Goal: Task Accomplishment & Management: Use online tool/utility

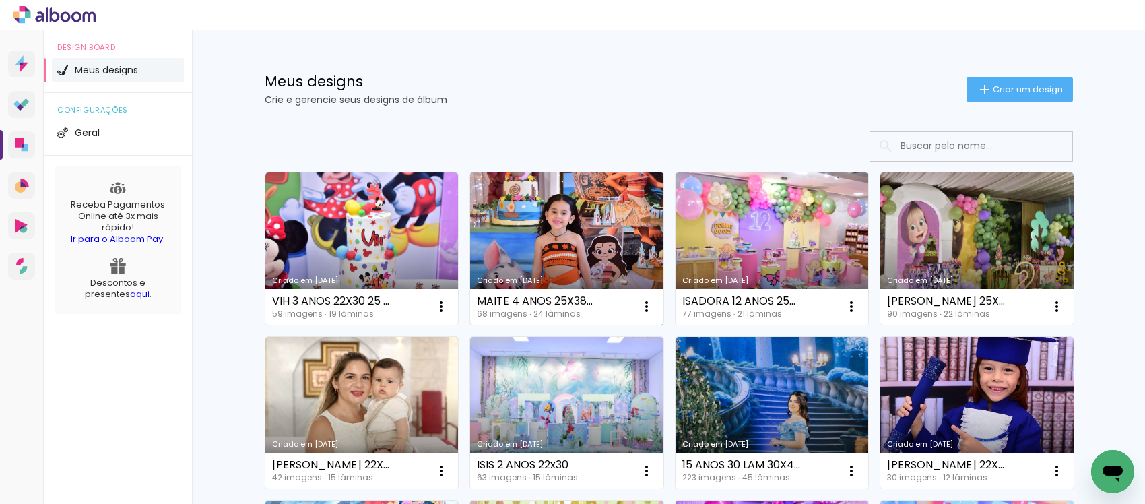
click at [532, 230] on link "Criado em [DATE]" at bounding box center [566, 248] width 193 height 152
click at [613, 220] on link "Criado em [DATE]" at bounding box center [566, 248] width 193 height 152
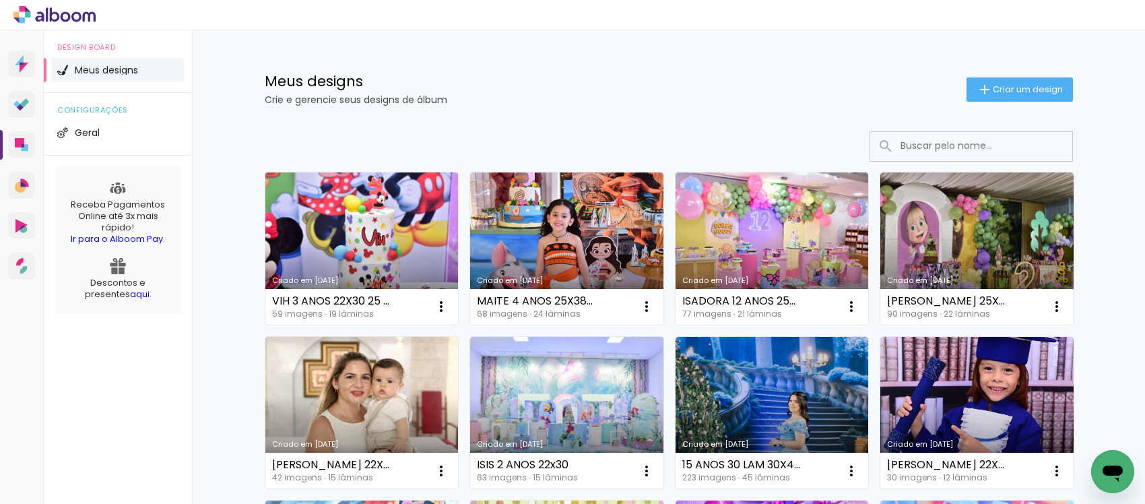
click at [377, 222] on link "Criado em [DATE]" at bounding box center [361, 248] width 193 height 152
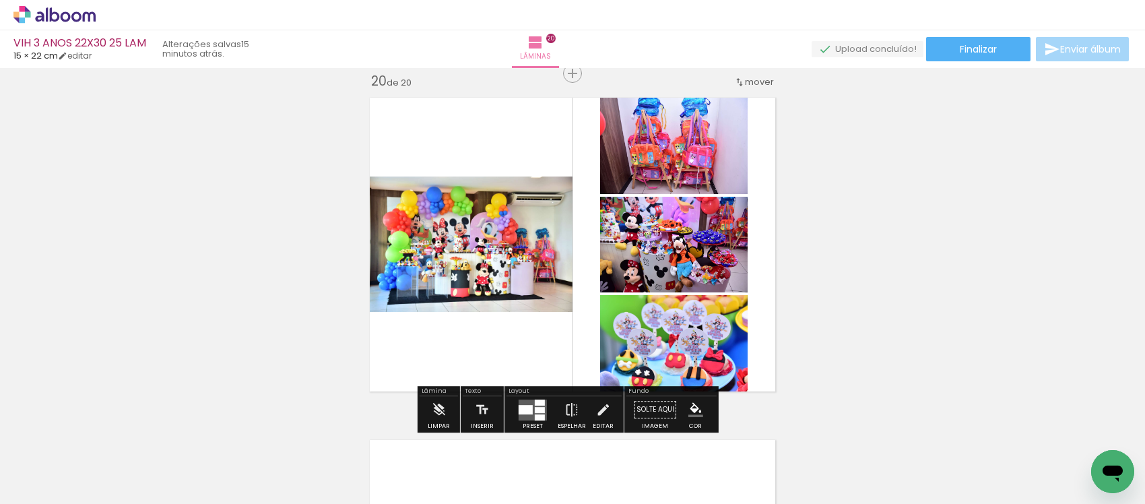
drag, startPoint x: 525, startPoint y: 407, endPoint x: 491, endPoint y: 387, distance: 39.3
click at [529, 404] on quentale-layouter at bounding box center [532, 409] width 28 height 21
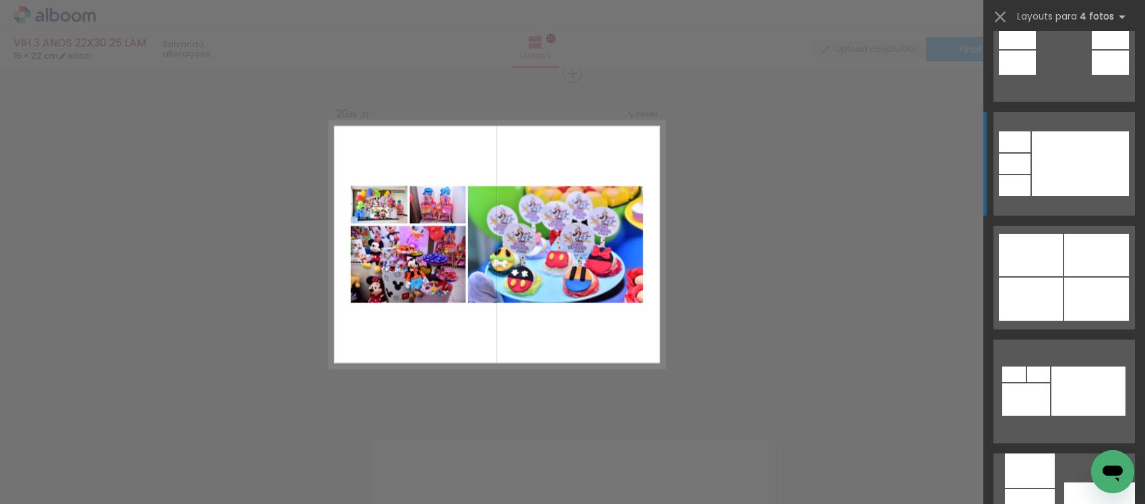
scroll to position [842, 0]
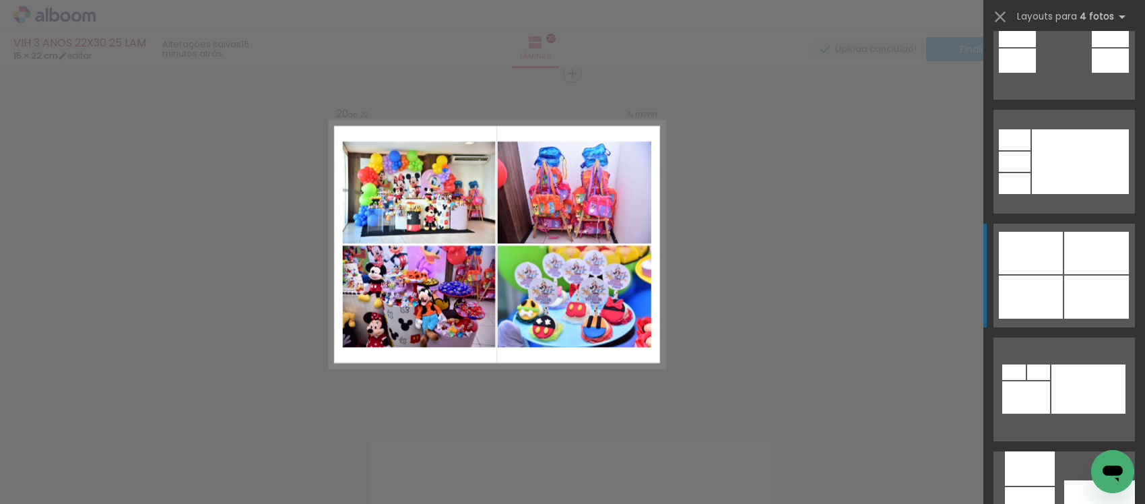
click at [1048, 254] on div at bounding box center [1030, 253] width 64 height 42
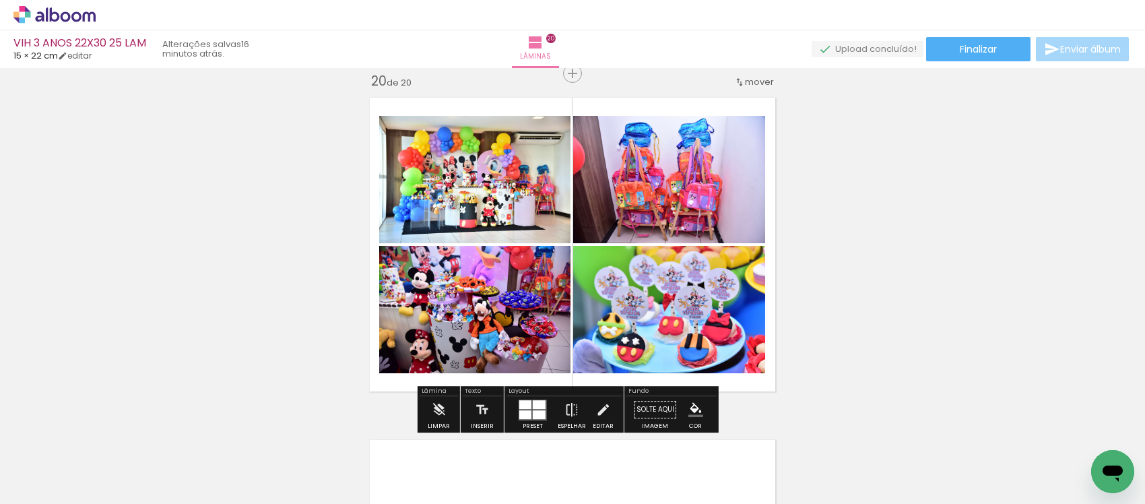
click at [599, 392] on div "Layout" at bounding box center [563, 392] width 115 height 8
click at [600, 409] on iron-icon at bounding box center [602, 409] width 15 height 27
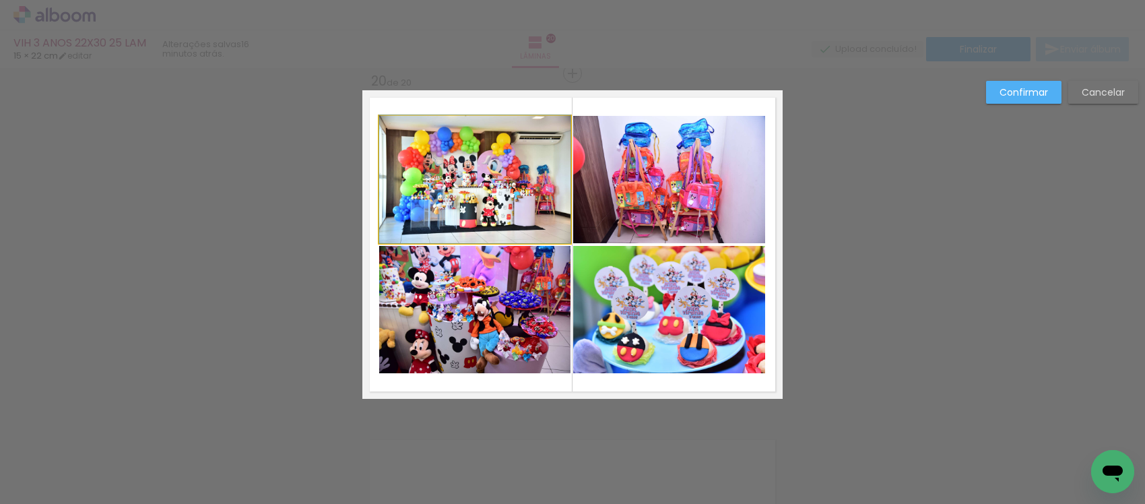
click at [477, 215] on quentale-photo at bounding box center [474, 179] width 191 height 127
click at [448, 331] on quentale-photo at bounding box center [474, 309] width 191 height 127
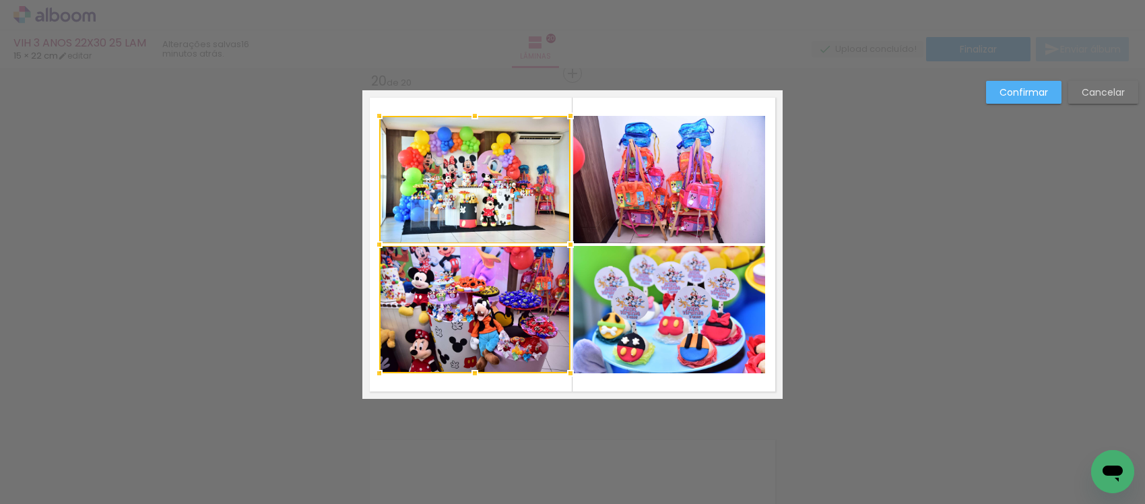
click at [580, 231] on quentale-photo at bounding box center [669, 179] width 192 height 127
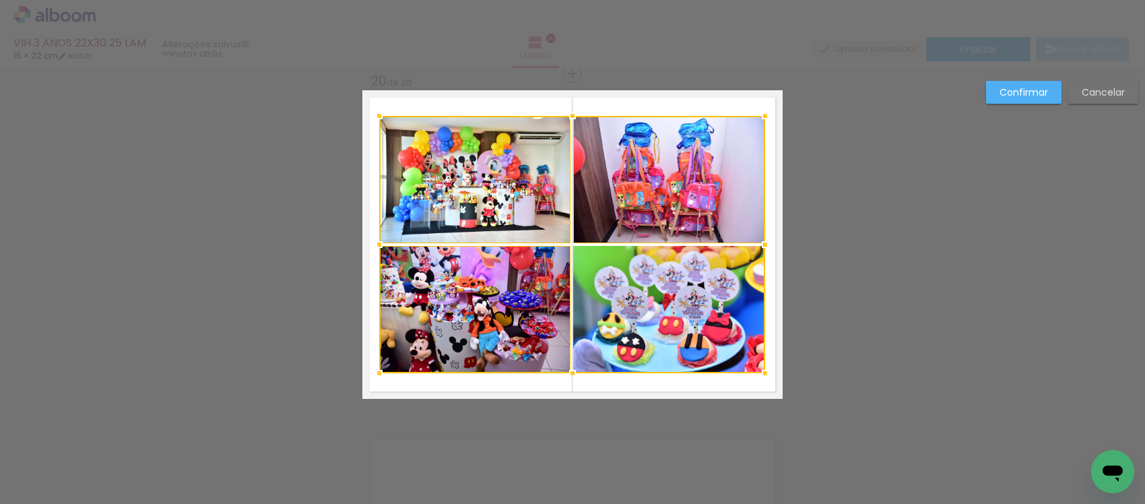
click at [606, 283] on div at bounding box center [572, 244] width 386 height 257
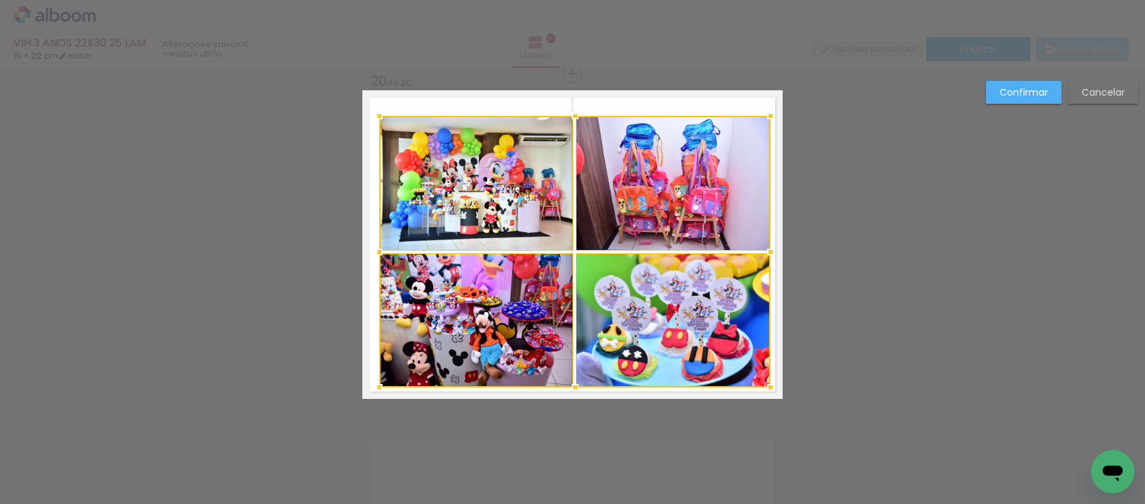
drag, startPoint x: 749, startPoint y: 370, endPoint x: 755, endPoint y: 384, distance: 14.8
click at [757, 384] on div at bounding box center [770, 387] width 27 height 27
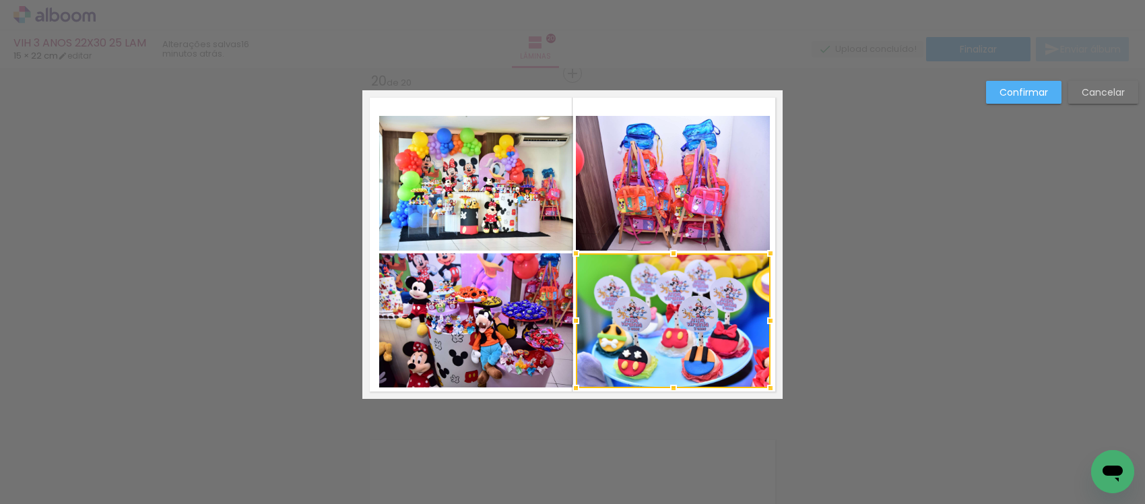
click at [691, 277] on div at bounding box center [673, 320] width 195 height 135
click at [679, 234] on quentale-photo at bounding box center [673, 183] width 195 height 135
click at [490, 193] on quentale-photo at bounding box center [476, 183] width 194 height 135
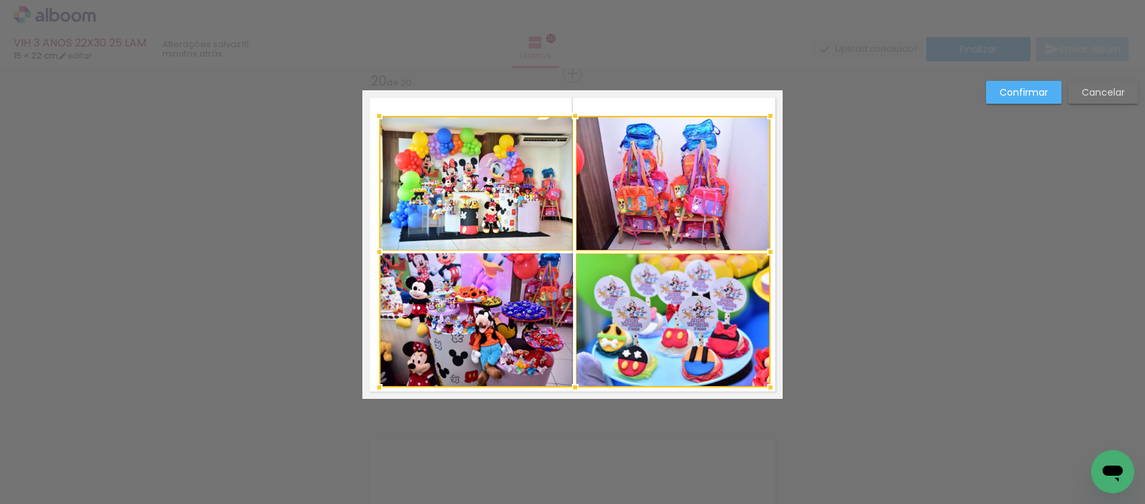
click at [485, 279] on div at bounding box center [574, 251] width 391 height 271
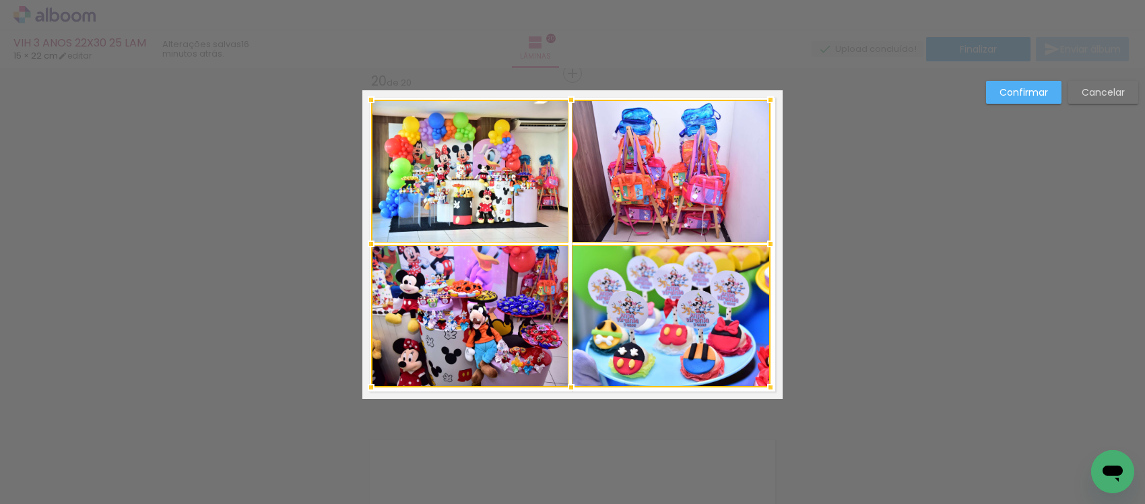
drag, startPoint x: 374, startPoint y: 121, endPoint x: 366, endPoint y: 105, distance: 18.4
click at [366, 105] on div at bounding box center [371, 99] width 27 height 27
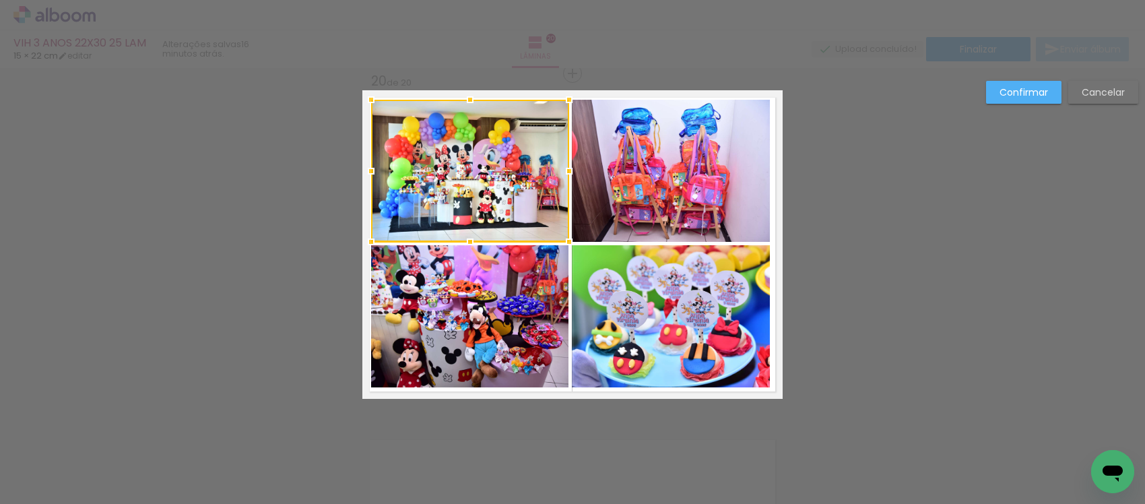
click at [428, 170] on div at bounding box center [470, 171] width 198 height 142
click at [499, 298] on quentale-photo at bounding box center [470, 316] width 198 height 142
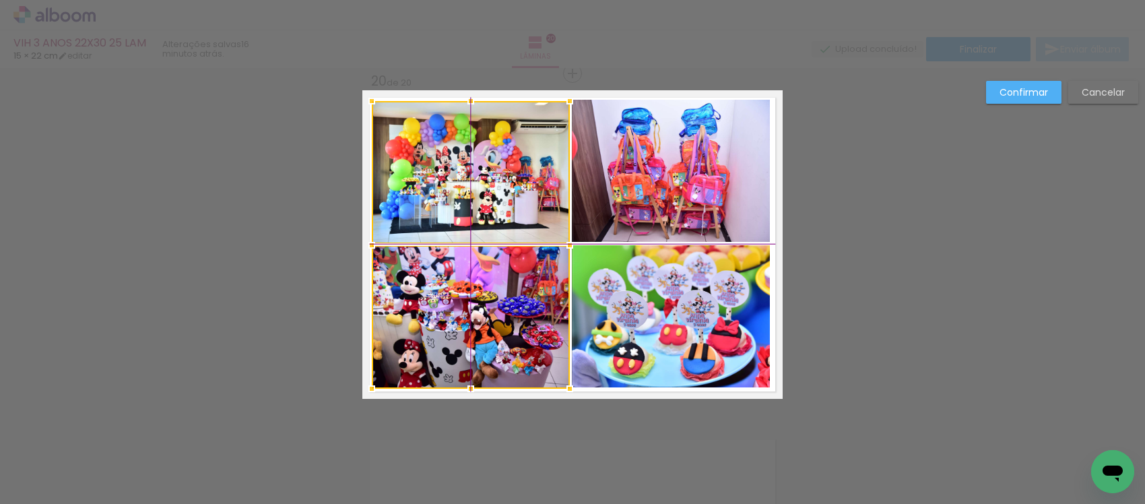
click at [500, 308] on div at bounding box center [471, 244] width 198 height 287
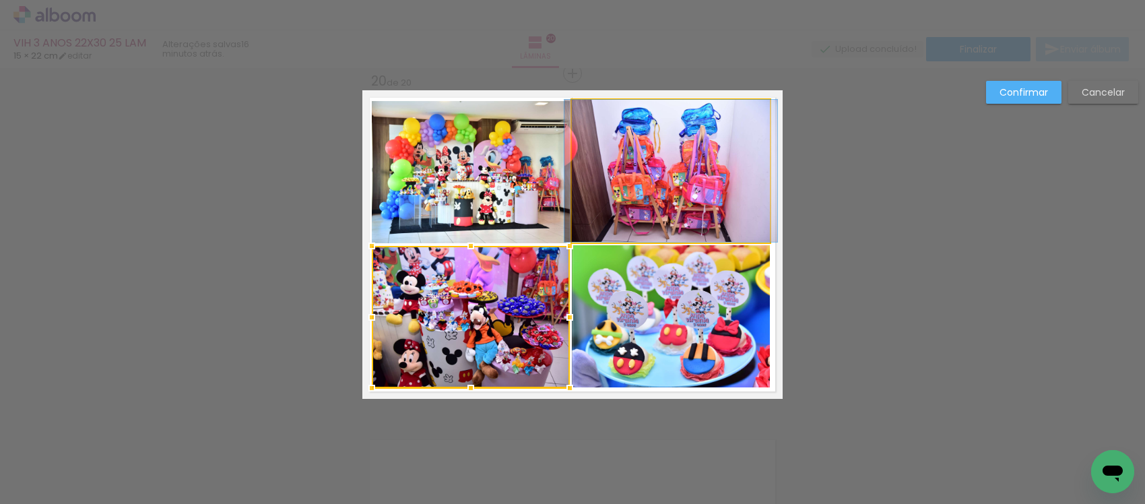
click at [669, 159] on quentale-photo at bounding box center [671, 171] width 199 height 142
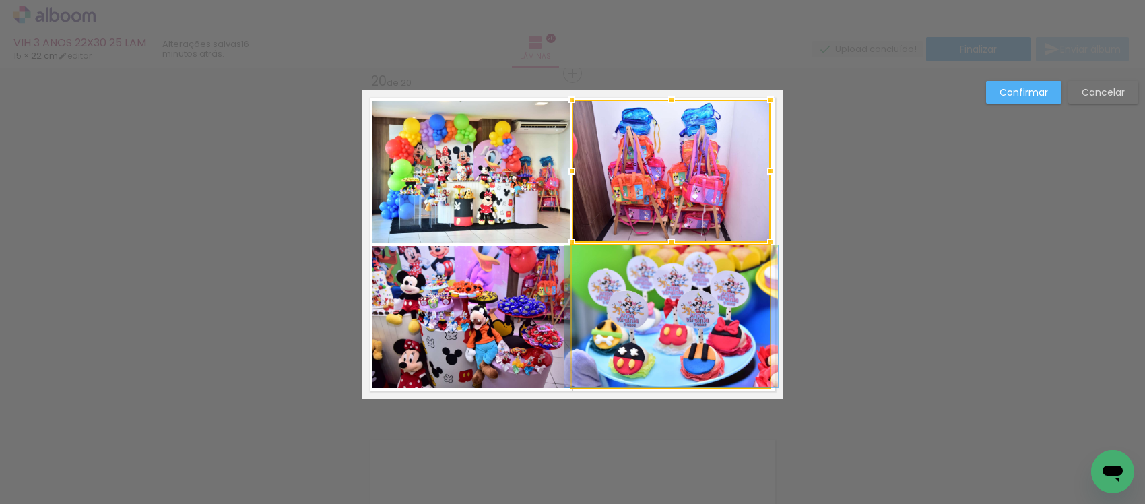
click at [668, 350] on quentale-photo at bounding box center [671, 316] width 199 height 142
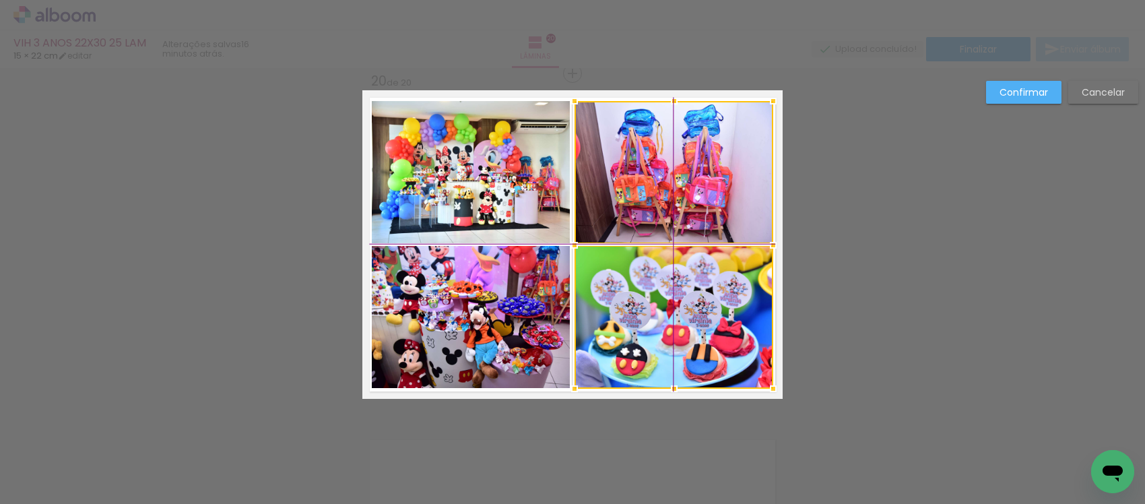
drag, startPoint x: 628, startPoint y: 294, endPoint x: 635, endPoint y: 298, distance: 7.9
click at [635, 298] on div at bounding box center [673, 244] width 199 height 287
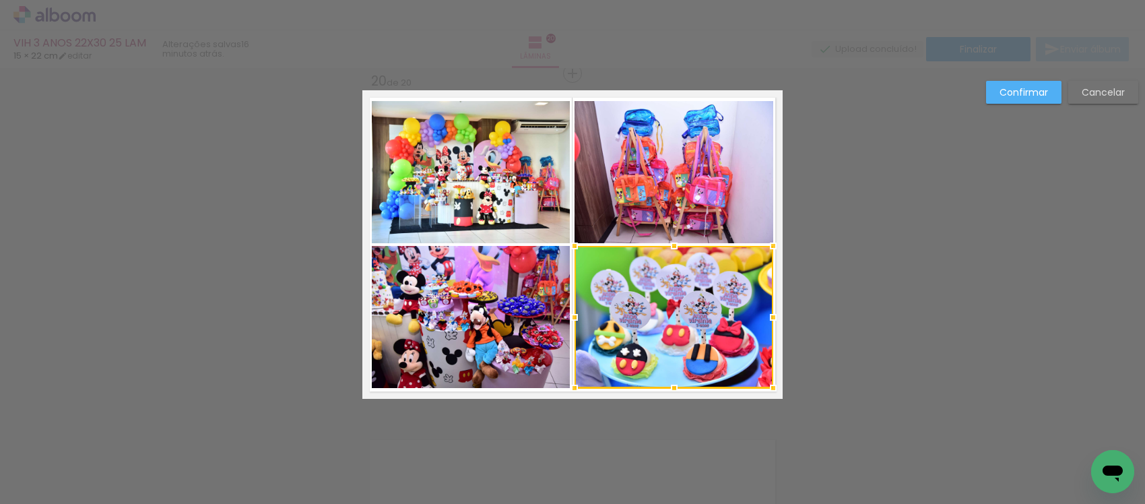
click at [0, 0] on slot "Confirmar" at bounding box center [0, 0] width 0 height 0
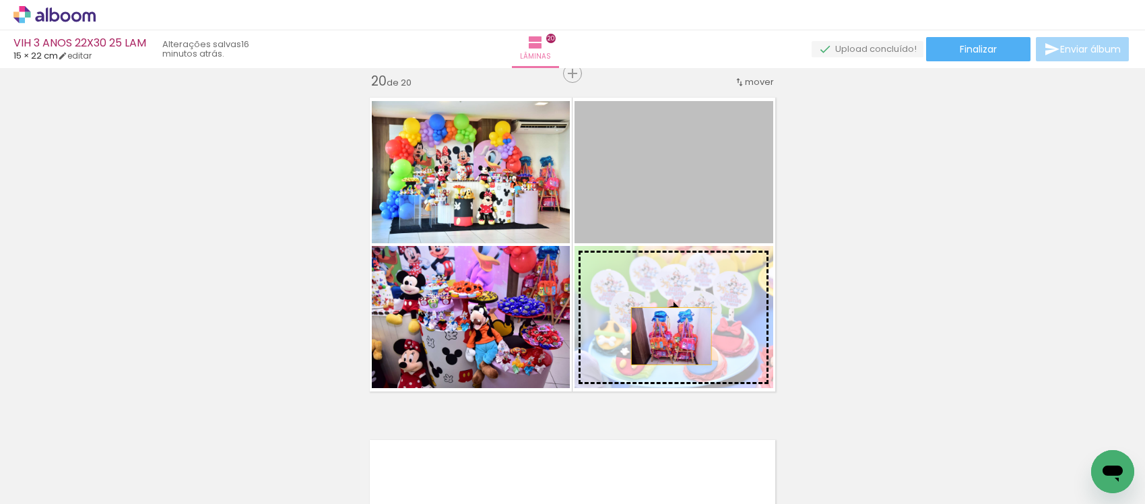
drag, startPoint x: 656, startPoint y: 176, endPoint x: 661, endPoint y: 323, distance: 146.9
click at [0, 0] on slot at bounding box center [0, 0] width 0 height 0
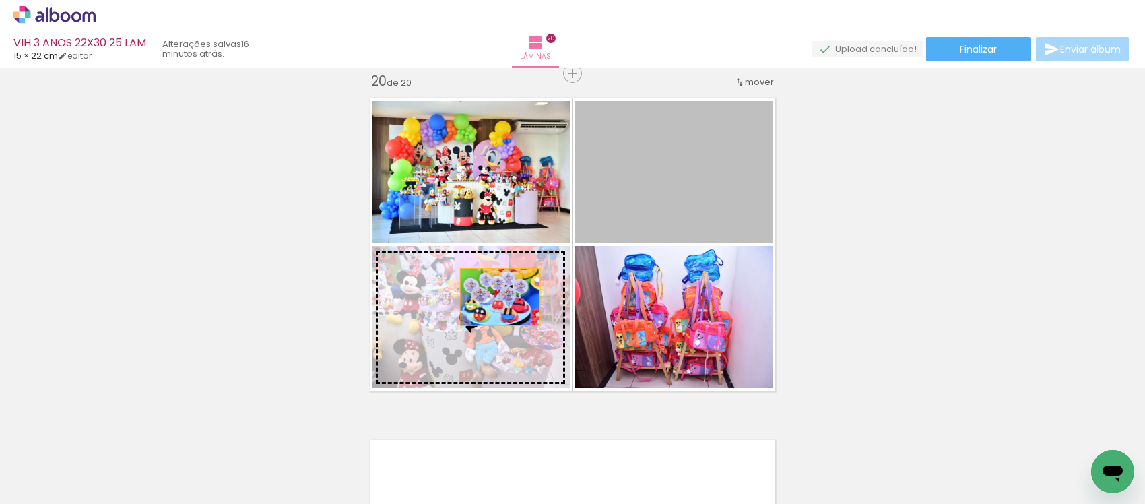
drag, startPoint x: 551, startPoint y: 206, endPoint x: 493, endPoint y: 298, distance: 108.3
click at [0, 0] on slot at bounding box center [0, 0] width 0 height 0
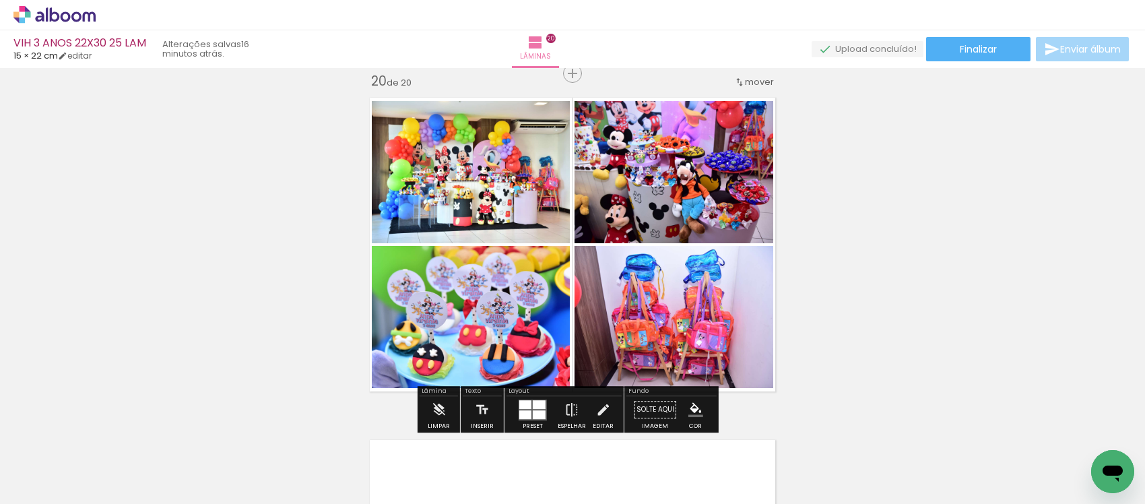
click at [691, 407] on iron-icon "color picker" at bounding box center [695, 409] width 15 height 15
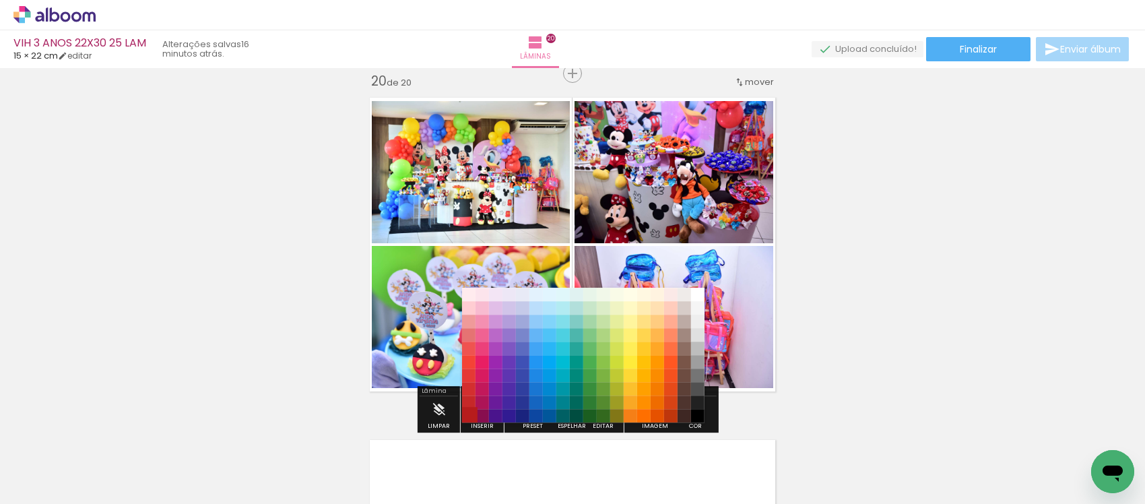
click at [465, 412] on paper-item "#b71c1c" at bounding box center [467, 415] width 13 height 13
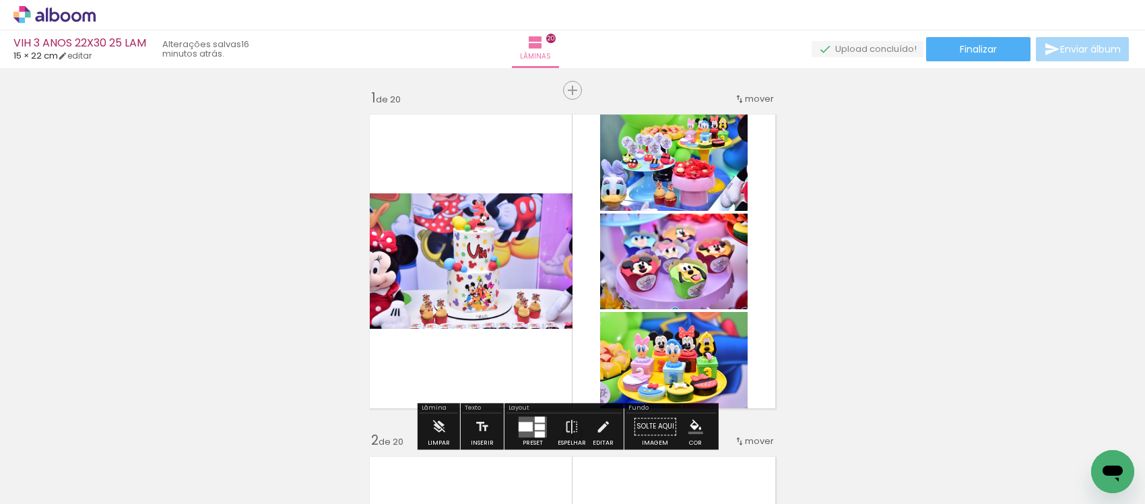
scroll to position [84, 0]
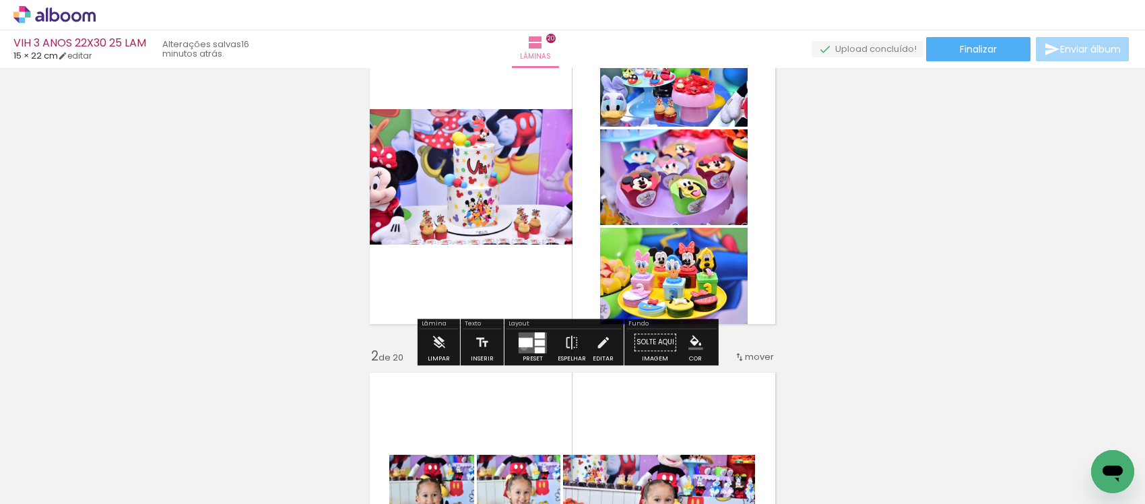
click at [520, 347] on div at bounding box center [525, 341] width 14 height 9
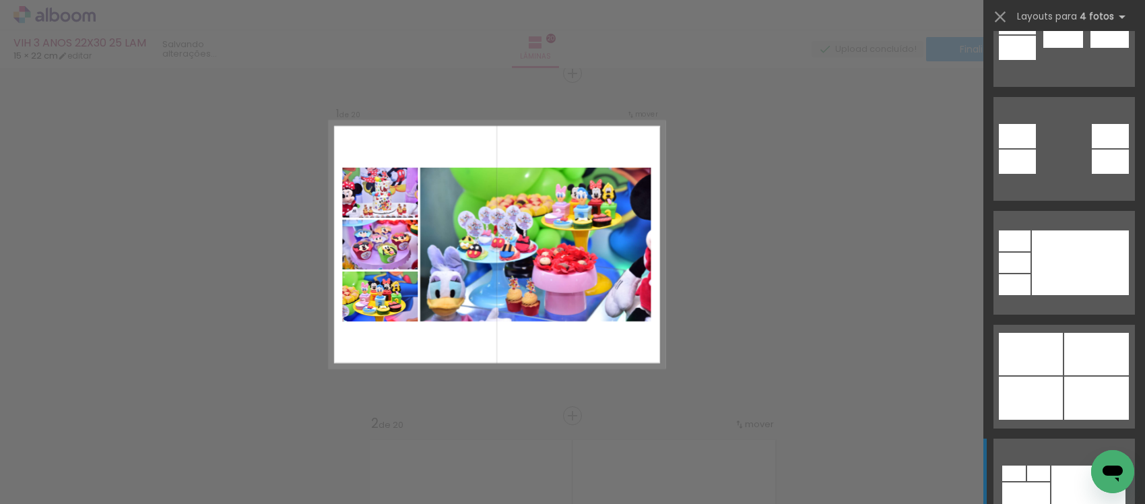
scroll to position [1010, 0]
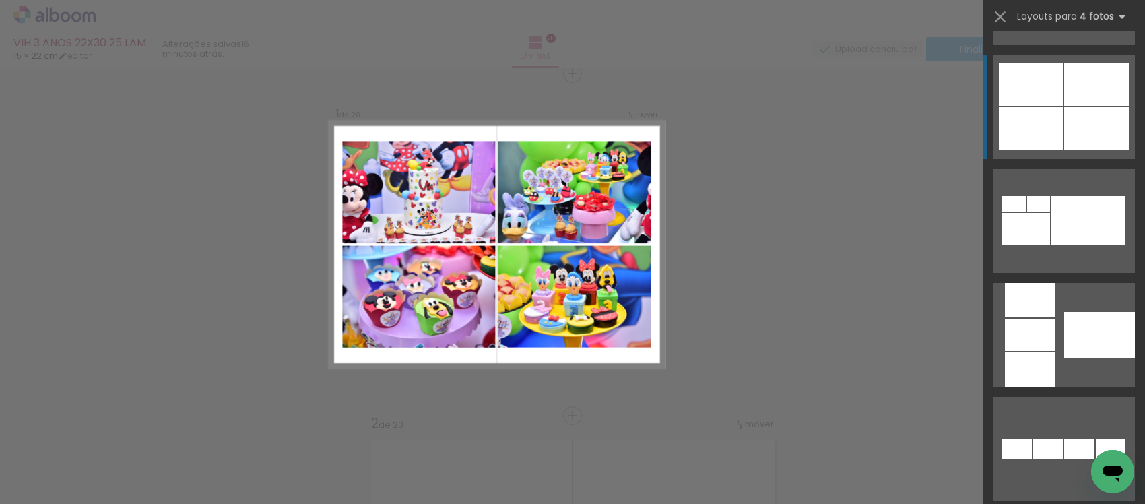
click at [1023, 121] on div at bounding box center [1030, 128] width 64 height 43
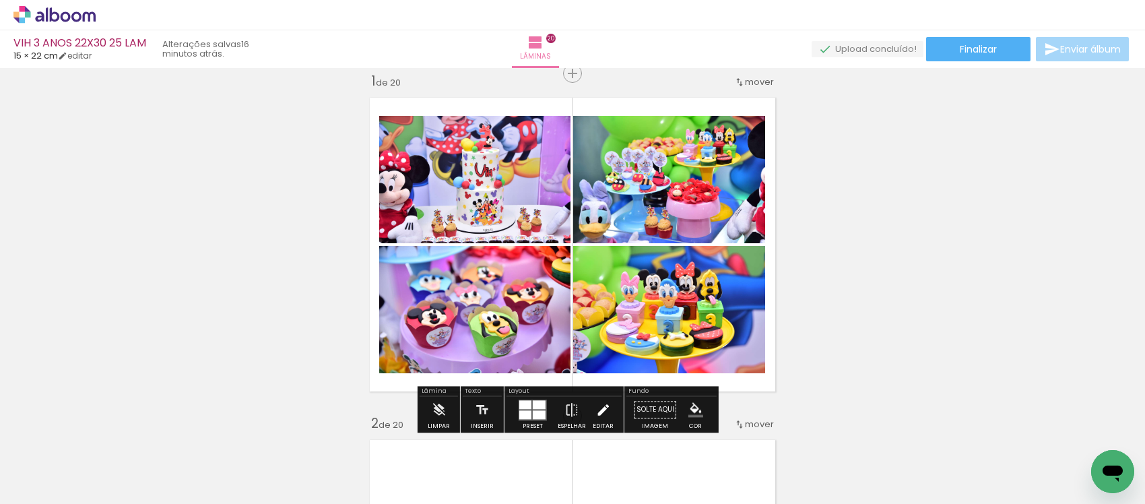
click at [598, 409] on iron-icon at bounding box center [602, 409] width 15 height 27
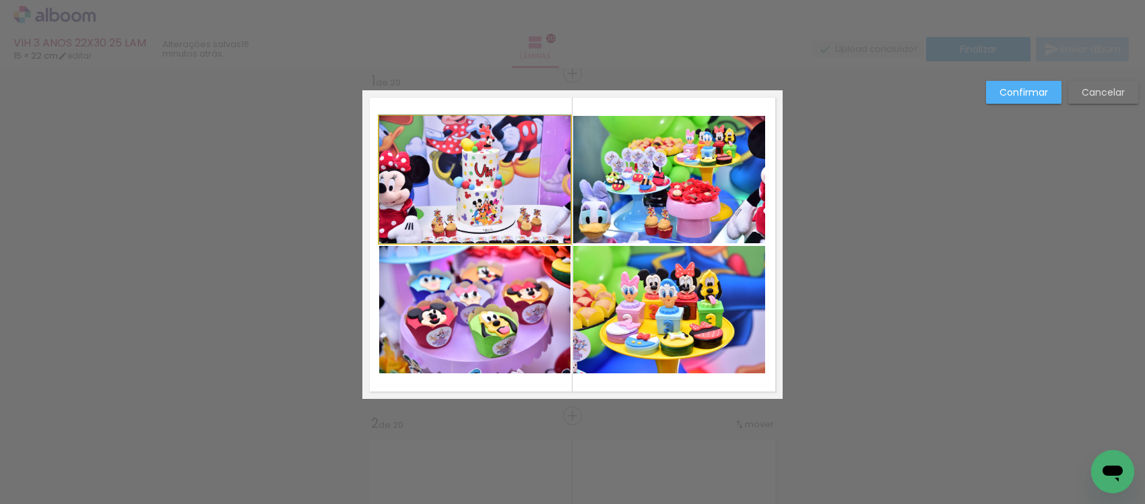
click at [463, 201] on quentale-photo at bounding box center [474, 179] width 191 height 127
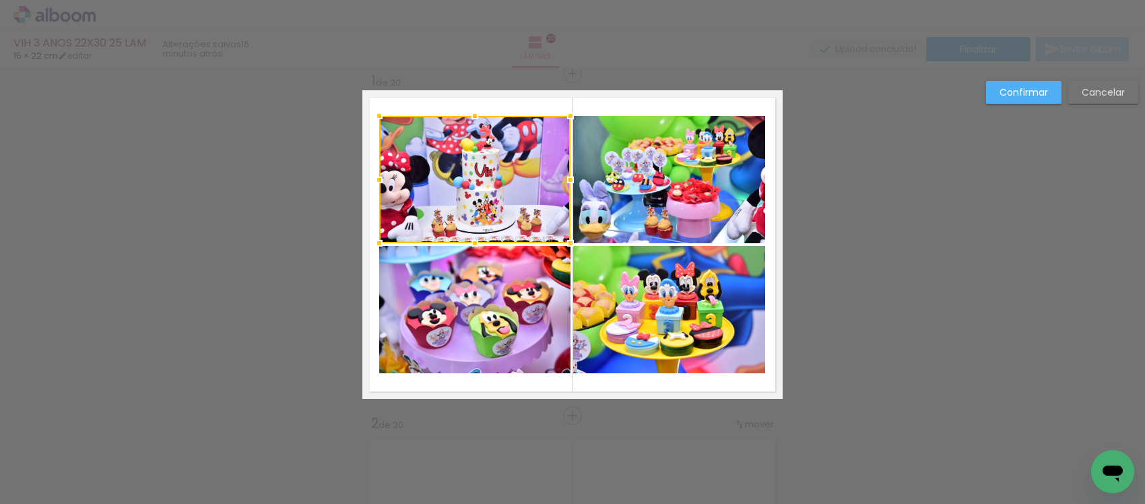
click at [475, 295] on quentale-photo at bounding box center [474, 309] width 191 height 127
click at [709, 180] on quentale-photo at bounding box center [669, 179] width 192 height 127
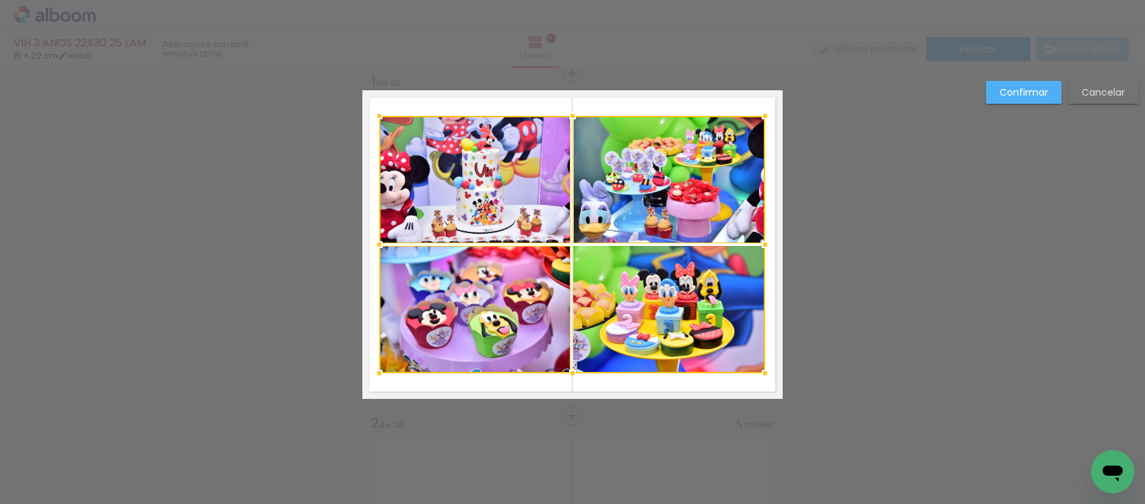
click at [652, 290] on div at bounding box center [572, 244] width 386 height 257
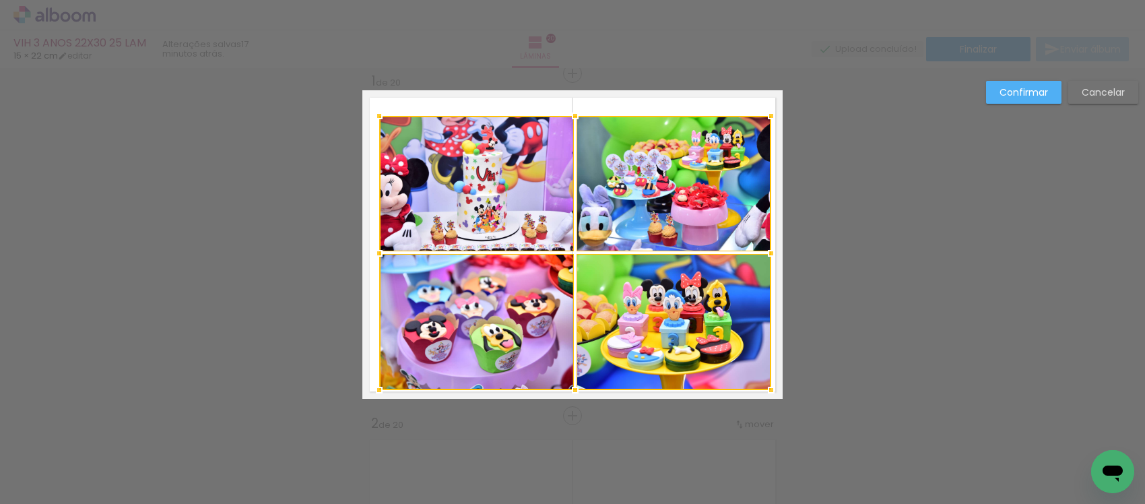
drag, startPoint x: 751, startPoint y: 370, endPoint x: 752, endPoint y: 382, distance: 12.2
click at [757, 382] on div at bounding box center [770, 389] width 27 height 27
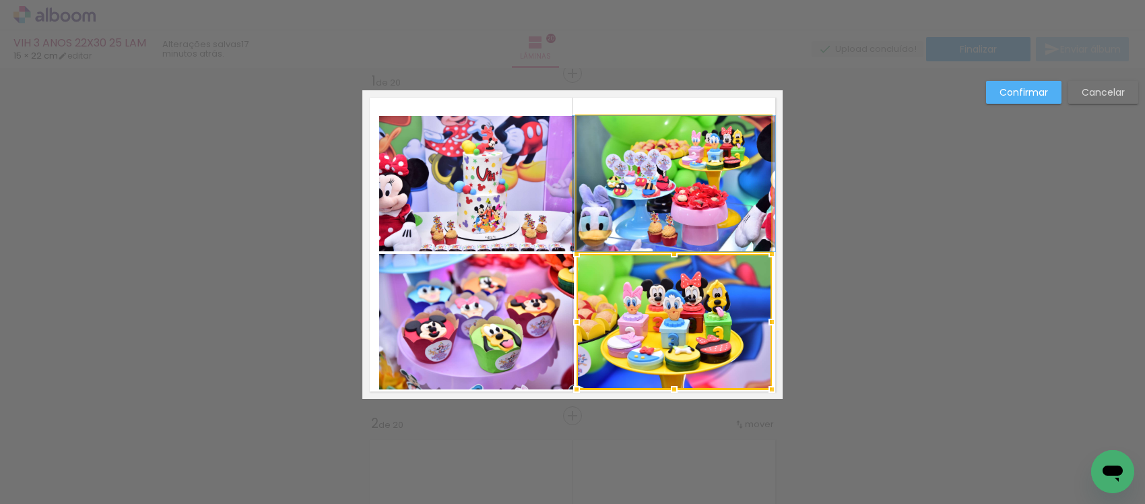
click at [620, 186] on quentale-photo at bounding box center [673, 183] width 195 height 135
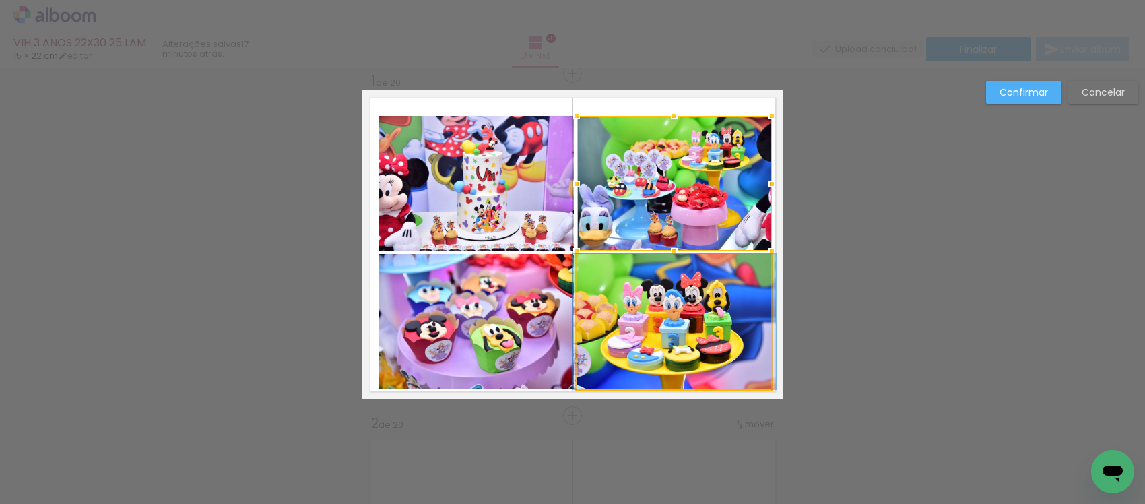
click at [640, 274] on quentale-photo at bounding box center [673, 321] width 195 height 135
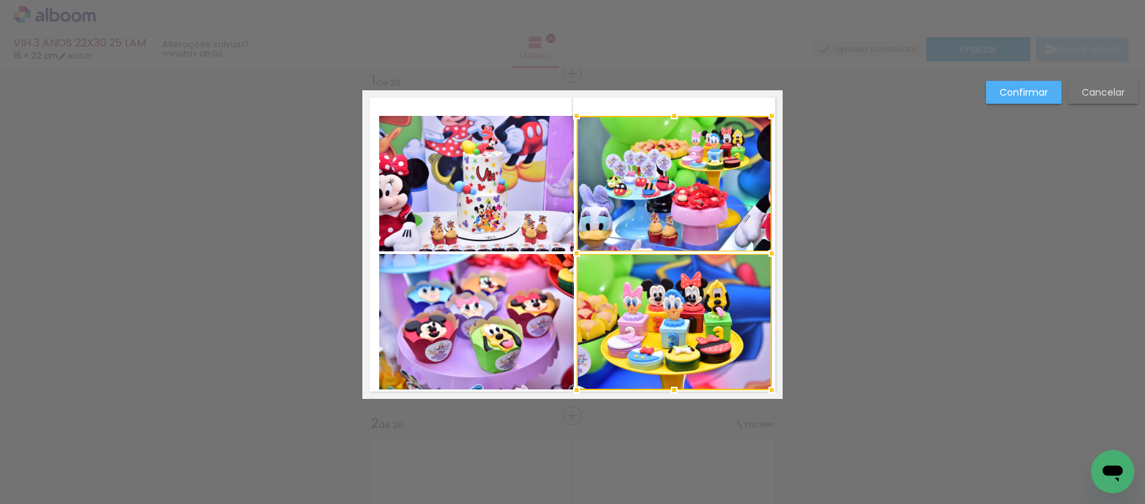
click at [537, 287] on quentale-photo at bounding box center [476, 321] width 195 height 135
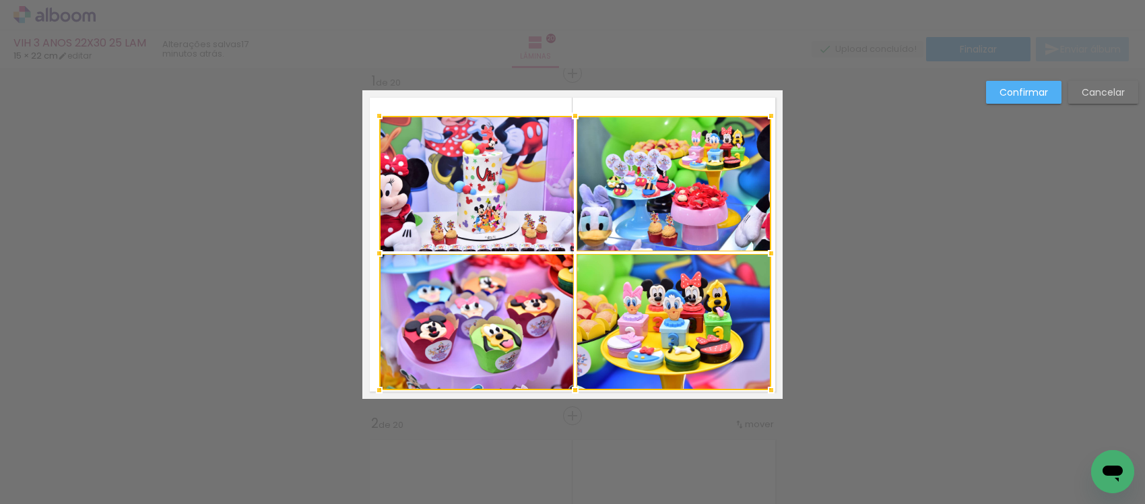
click at [477, 197] on div at bounding box center [575, 253] width 392 height 274
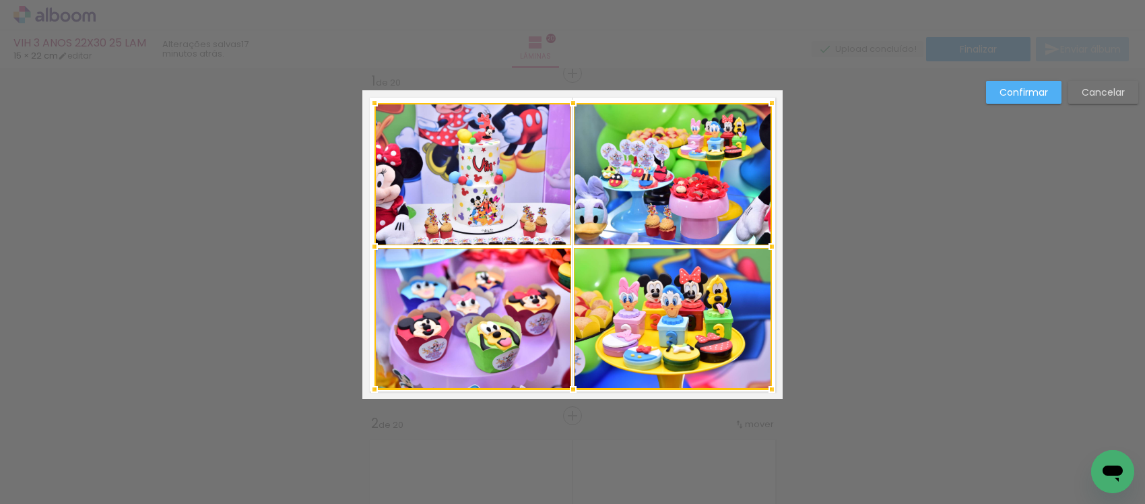
drag, startPoint x: 378, startPoint y: 122, endPoint x: 372, endPoint y: 109, distance: 13.9
click at [372, 109] on div at bounding box center [374, 103] width 27 height 27
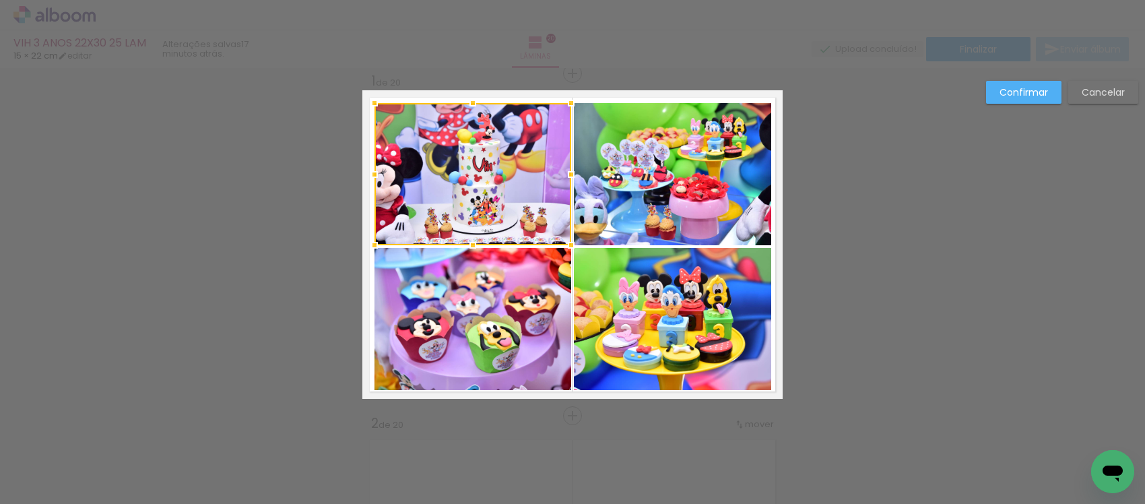
click at [446, 224] on div at bounding box center [472, 174] width 197 height 142
click at [446, 267] on quentale-photo at bounding box center [472, 319] width 197 height 142
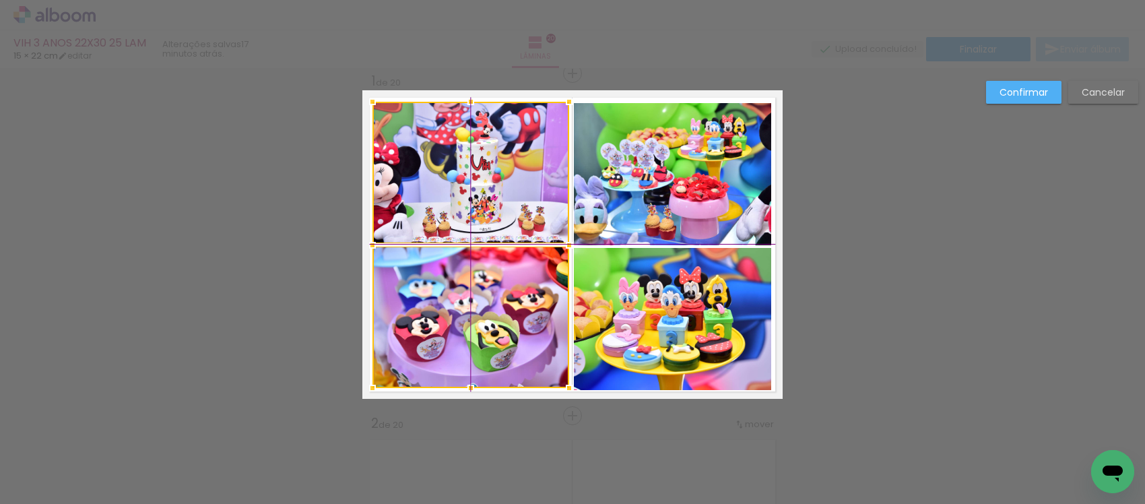
drag, startPoint x: 481, startPoint y: 312, endPoint x: 475, endPoint y: 316, distance: 8.2
click at [475, 316] on div at bounding box center [470, 245] width 197 height 286
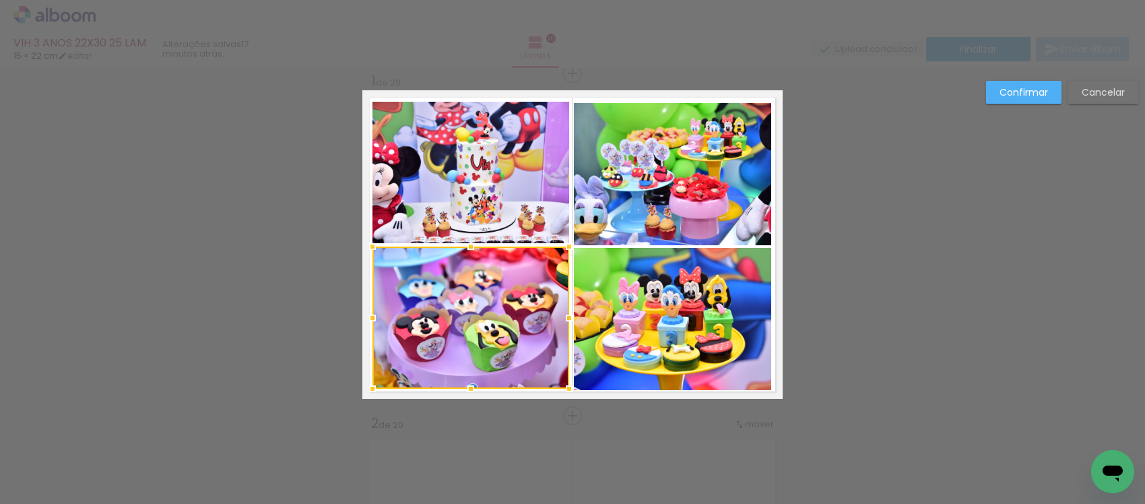
click at [645, 190] on quentale-photo at bounding box center [672, 174] width 197 height 142
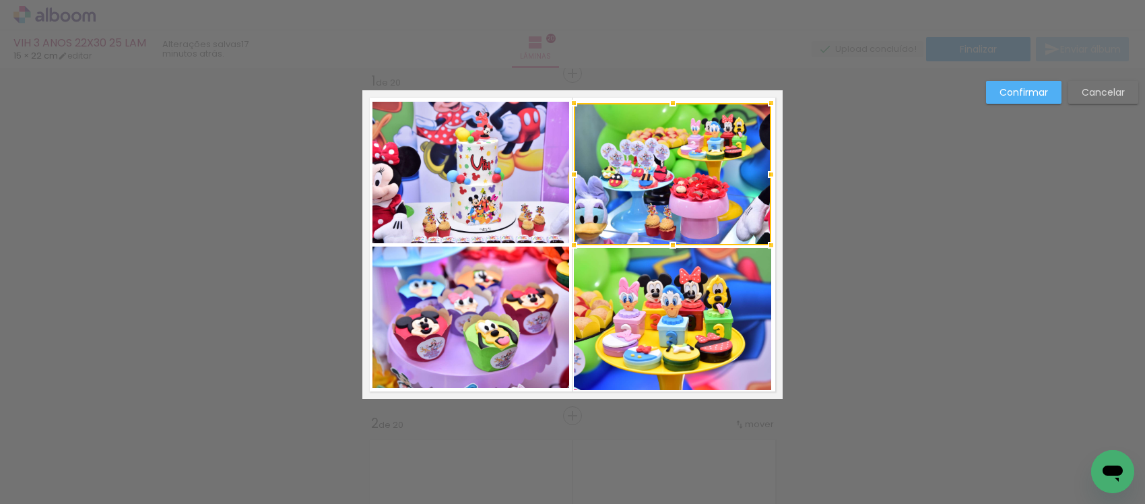
click at [665, 313] on quentale-photo at bounding box center [672, 319] width 197 height 142
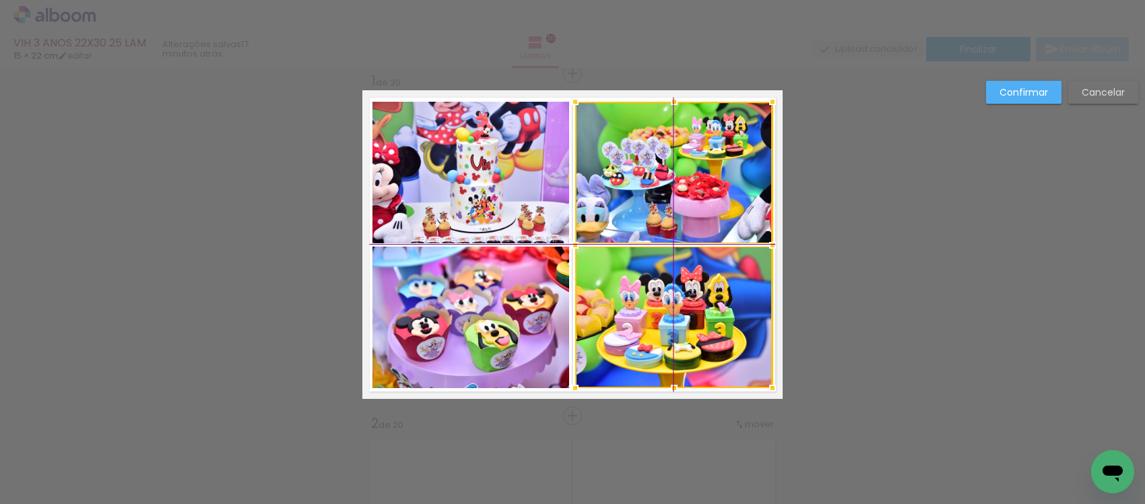
drag, startPoint x: 658, startPoint y: 301, endPoint x: 668, endPoint y: 306, distance: 11.4
click at [668, 306] on div at bounding box center [673, 245] width 197 height 286
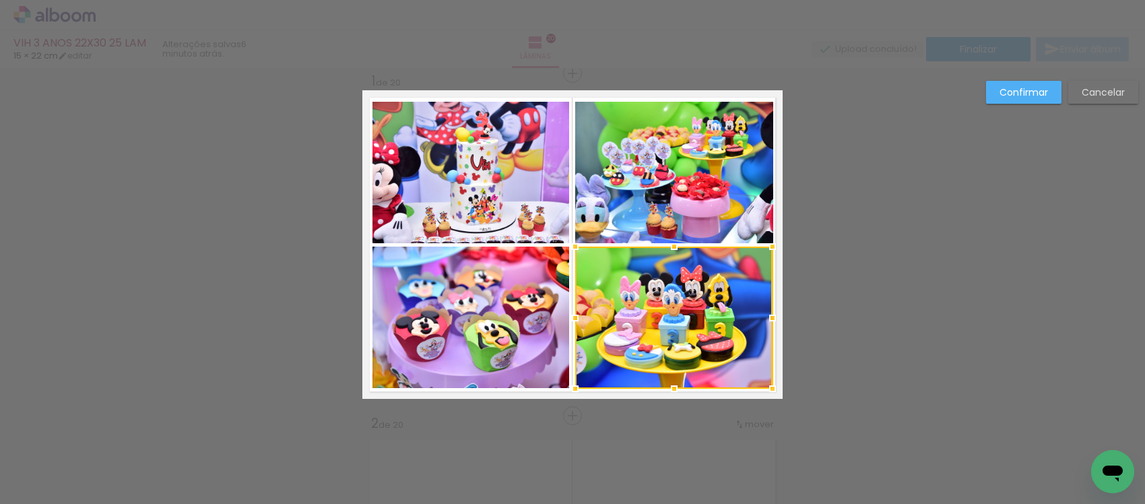
scroll to position [1010, 0]
click at [994, 98] on paper-button "Confirmar" at bounding box center [1023, 92] width 75 height 23
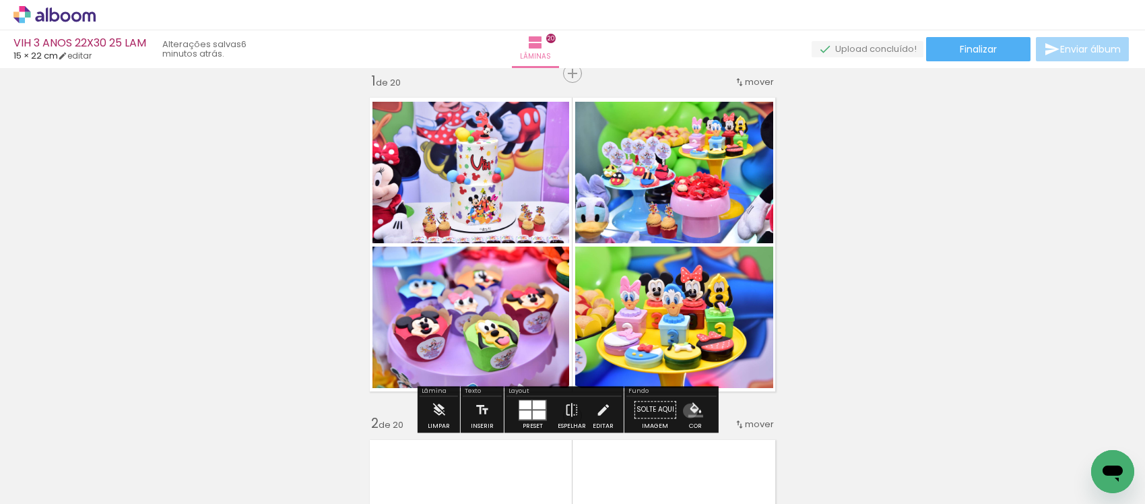
click at [688, 411] on iron-icon "color picker" at bounding box center [695, 409] width 15 height 15
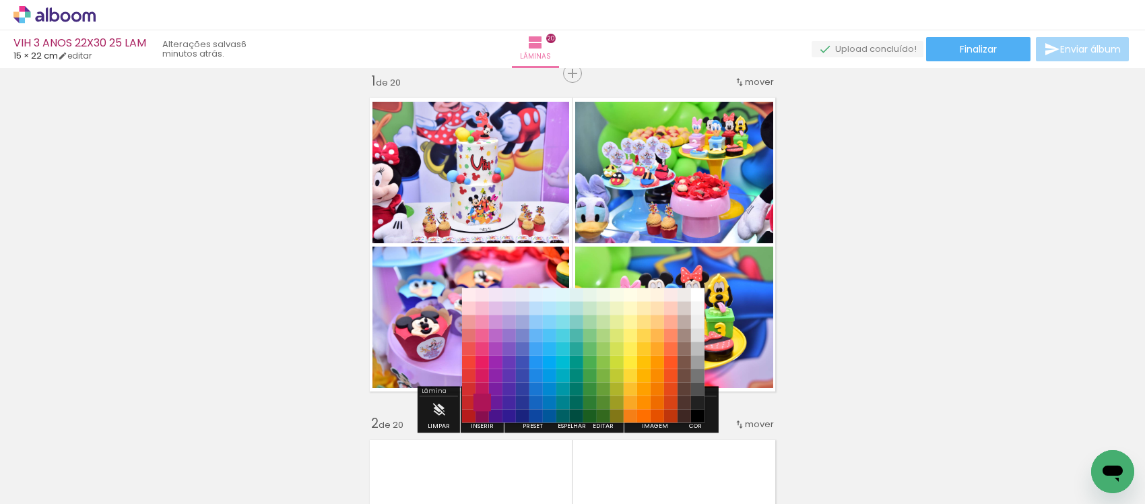
click at [480, 409] on paper-item "#ad1457" at bounding box center [481, 402] width 13 height 13
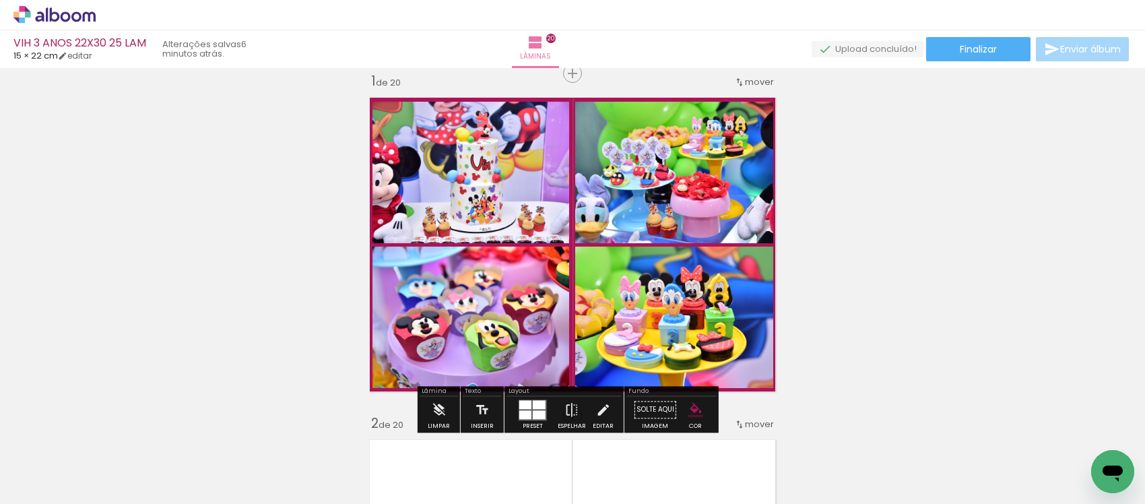
click at [692, 407] on iron-icon "color picker" at bounding box center [695, 409] width 15 height 15
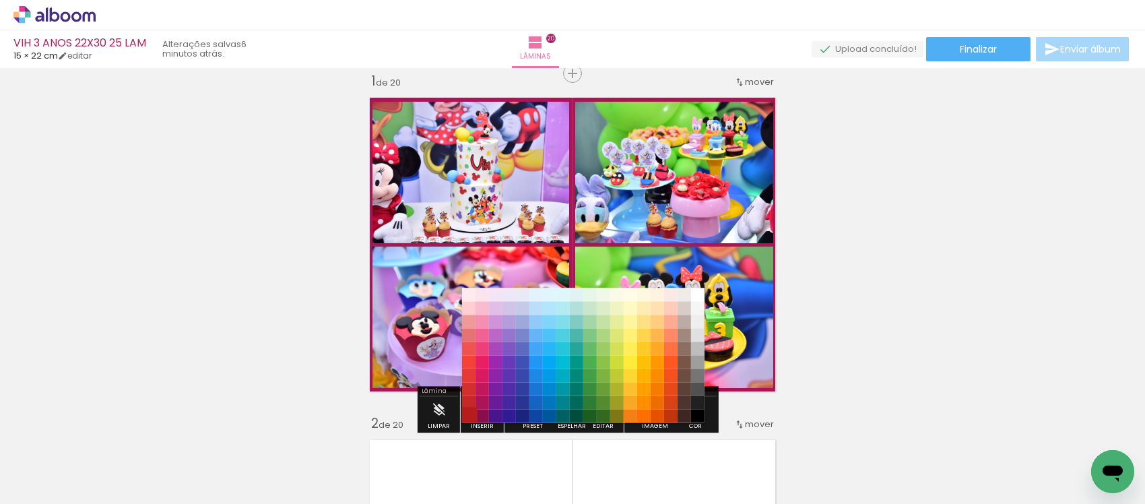
click at [467, 413] on paper-item "#b71c1c" at bounding box center [467, 415] width 13 height 13
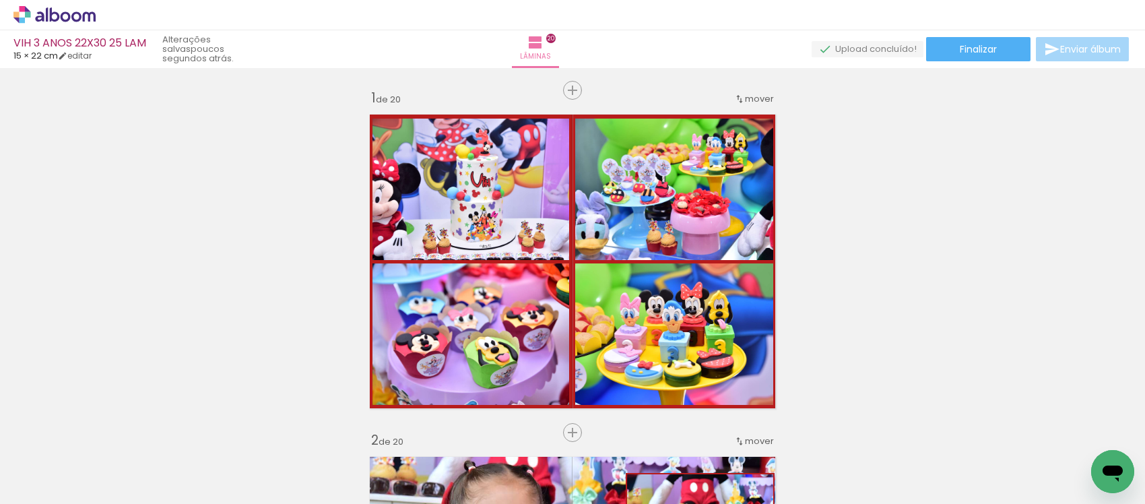
scroll to position [359, 0]
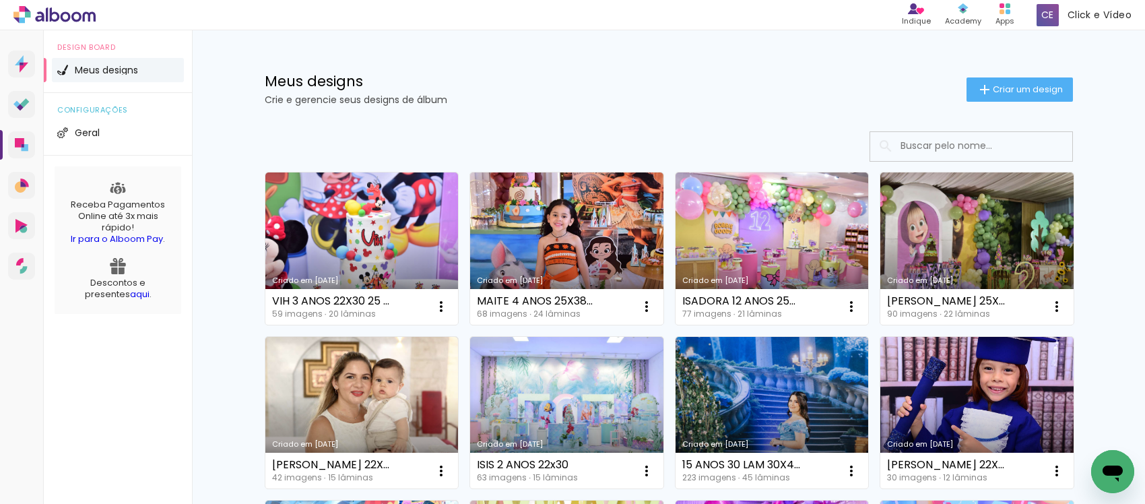
click at [739, 81] on h1 "Meus designs" at bounding box center [616, 81] width 702 height 14
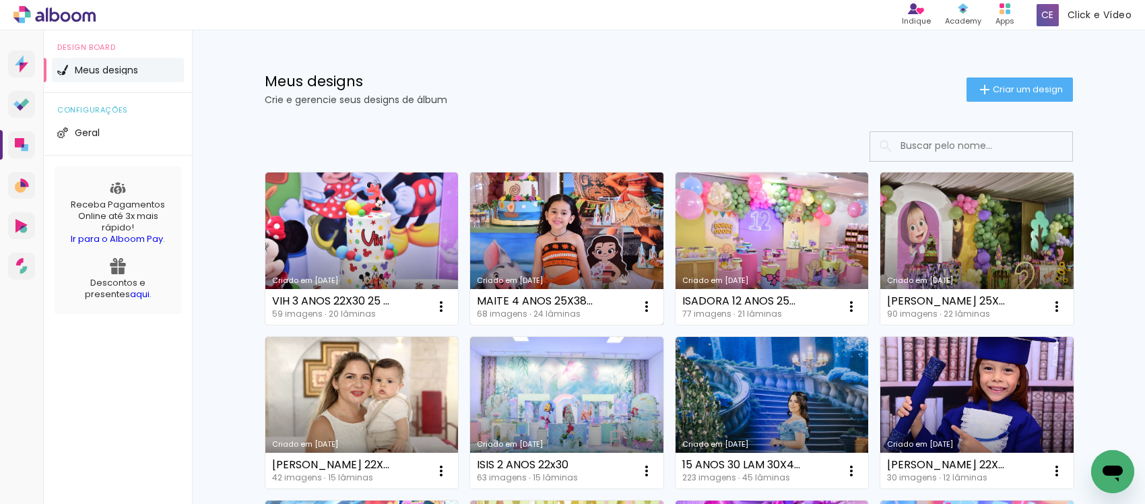
click at [549, 240] on link "Criado em [DATE]" at bounding box center [566, 248] width 193 height 152
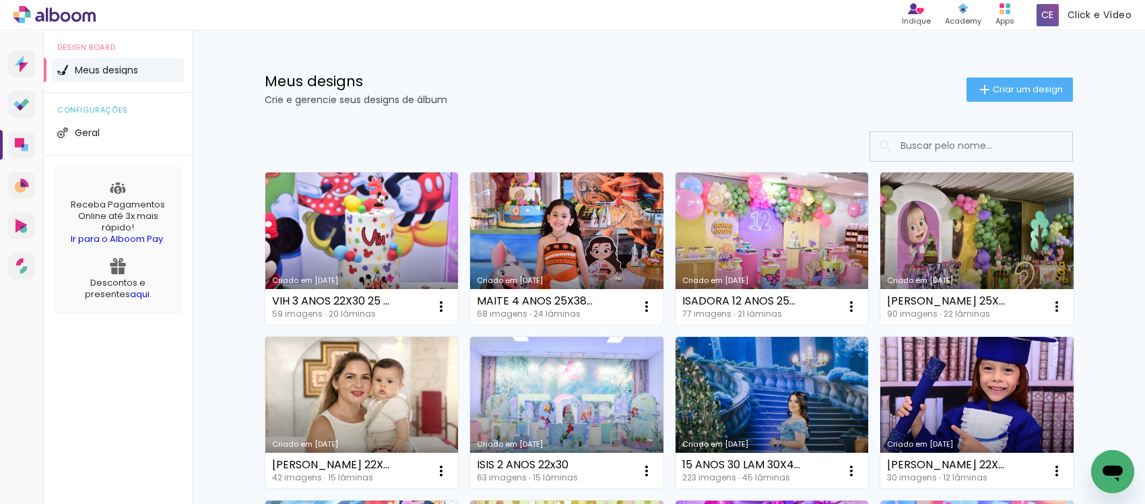
click at [325, 233] on link "Criado em [DATE]" at bounding box center [361, 248] width 193 height 152
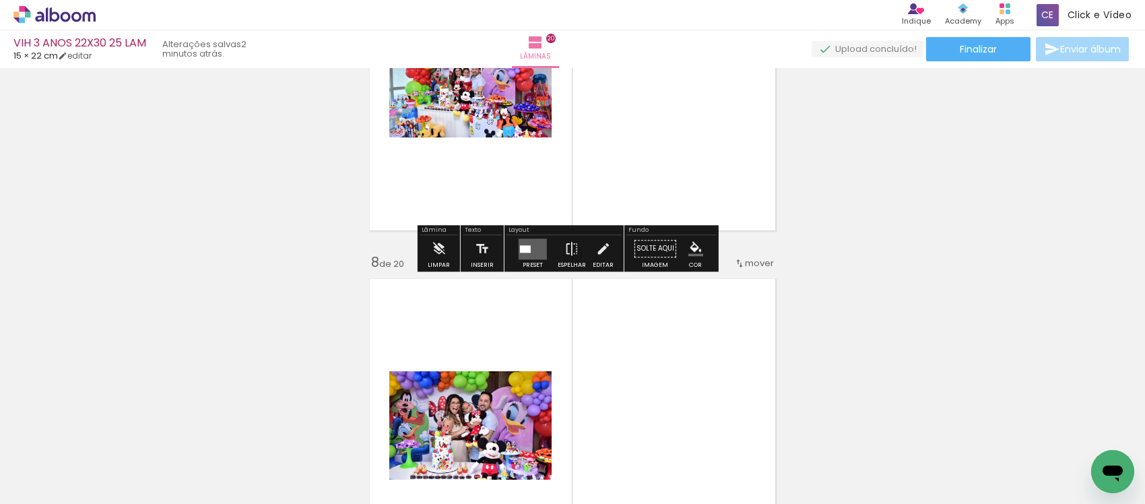
scroll to position [2232, 0]
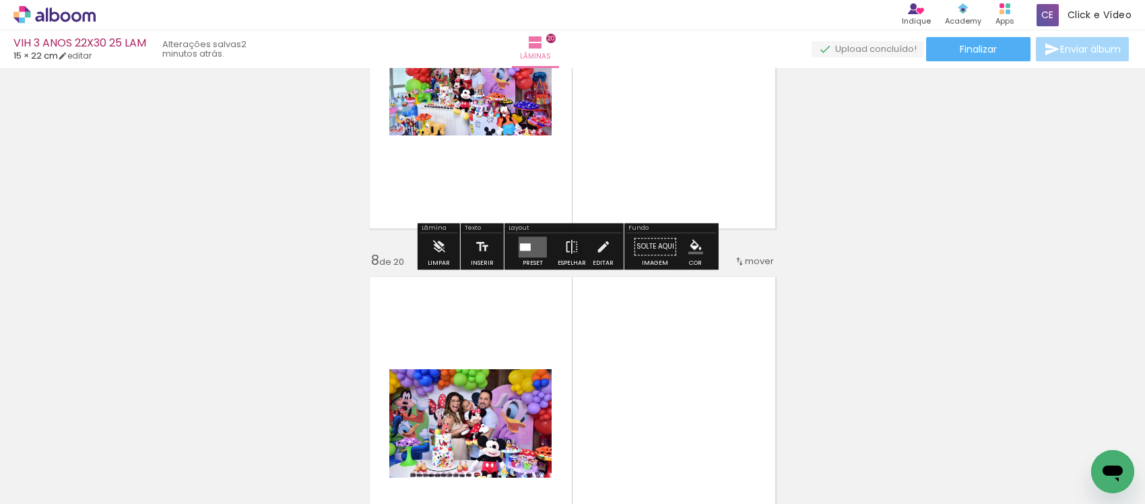
click at [519, 251] on quentale-layouter at bounding box center [532, 246] width 28 height 21
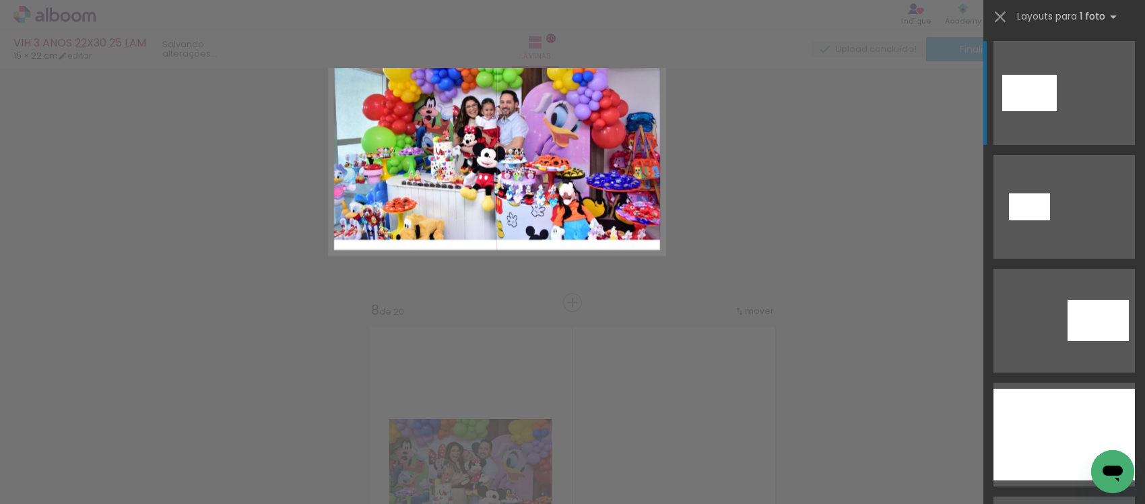
scroll to position [84, 0]
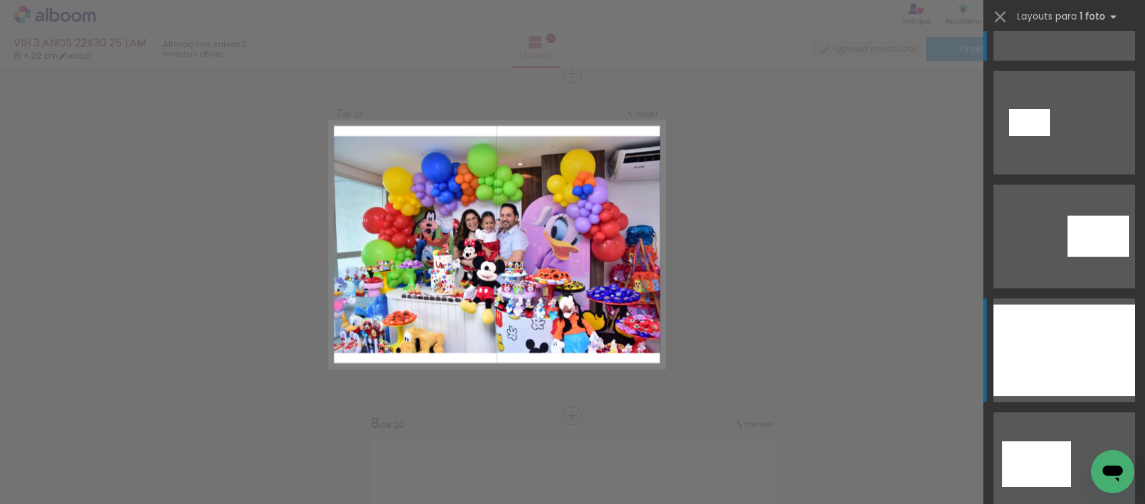
click at [1088, 351] on div at bounding box center [1063, 350] width 141 height 92
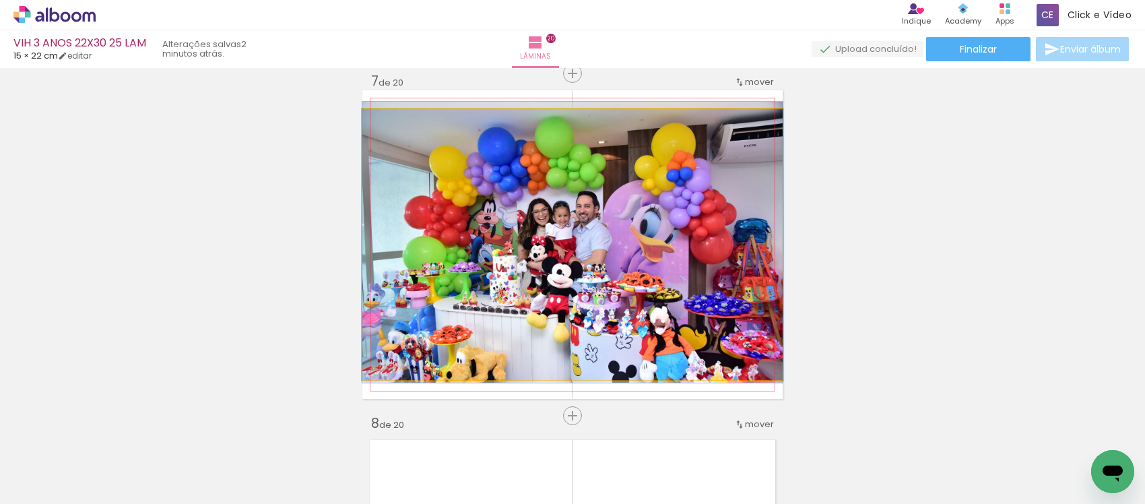
drag, startPoint x: 537, startPoint y: 298, endPoint x: 549, endPoint y: 293, distance: 12.6
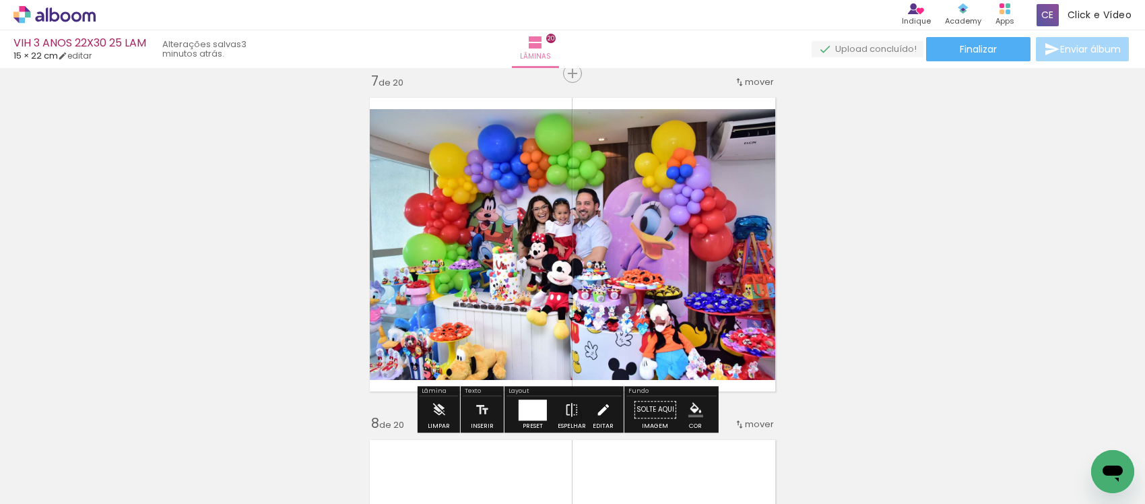
click at [590, 409] on paper-button "Editar" at bounding box center [603, 413] width 28 height 34
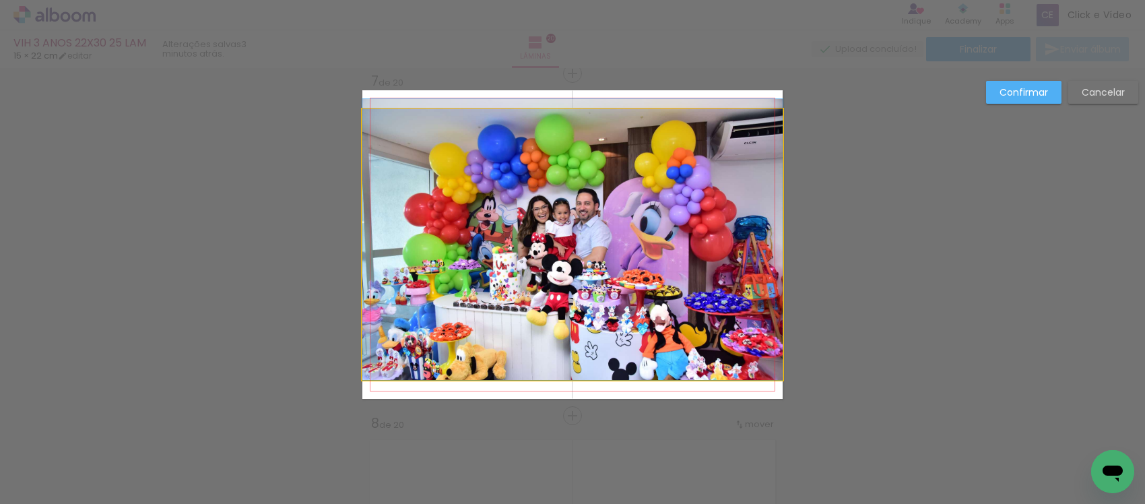
click at [592, 229] on quentale-photo at bounding box center [572, 244] width 420 height 271
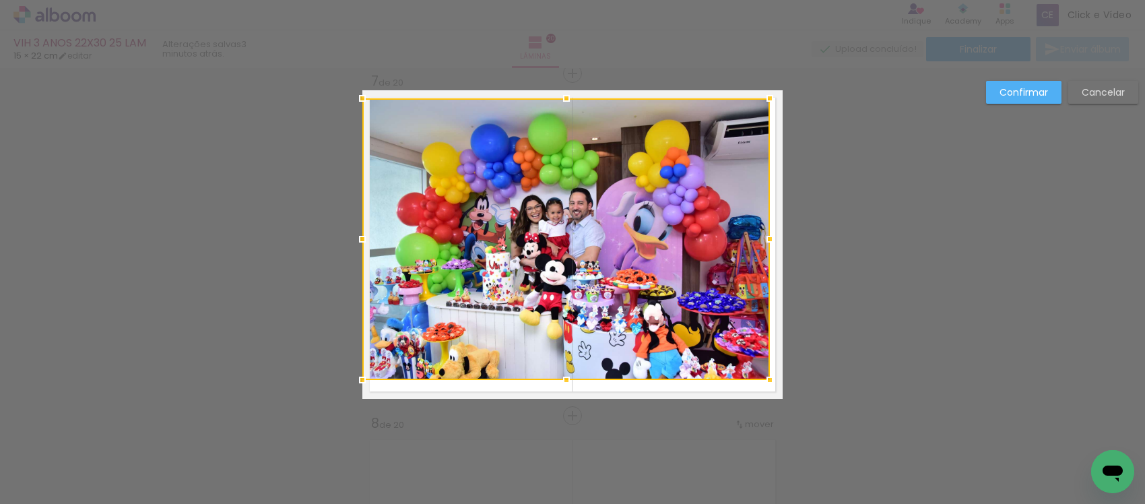
drag, startPoint x: 776, startPoint y: 106, endPoint x: 755, endPoint y: 92, distance: 24.8
click at [756, 92] on div at bounding box center [769, 98] width 27 height 27
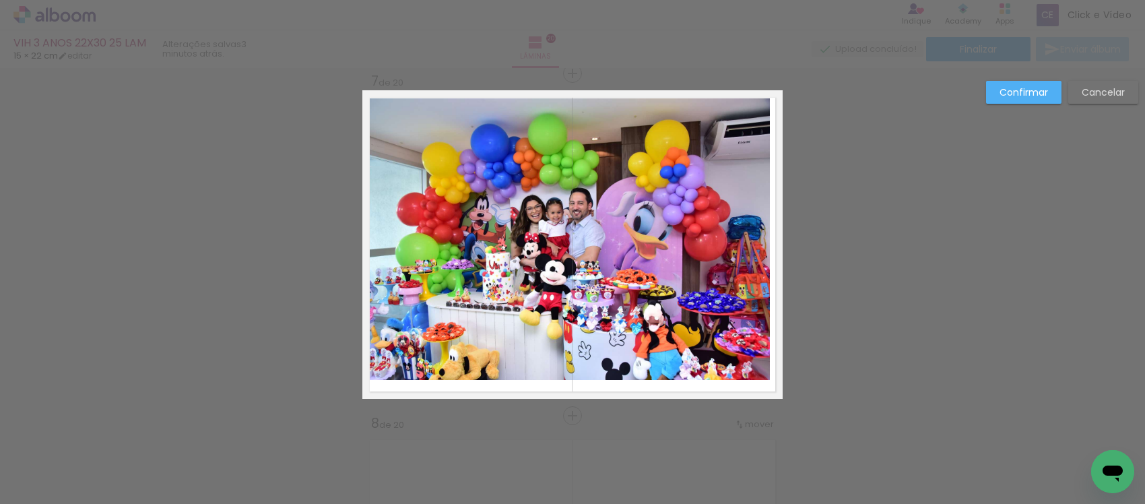
click at [728, 149] on quentale-photo at bounding box center [565, 238] width 407 height 281
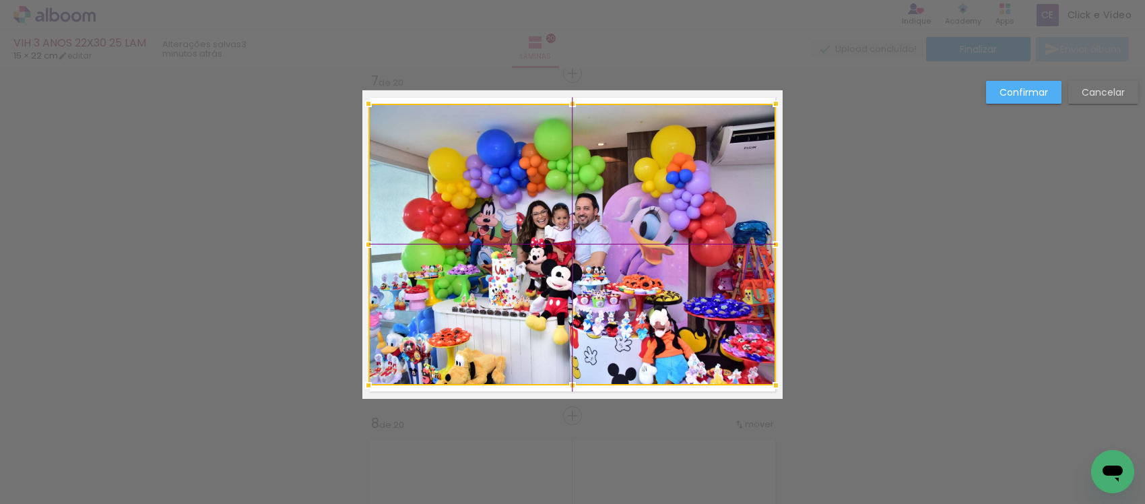
drag, startPoint x: 504, startPoint y: 191, endPoint x: 522, endPoint y: 215, distance: 30.8
click at [522, 215] on div at bounding box center [571, 244] width 407 height 281
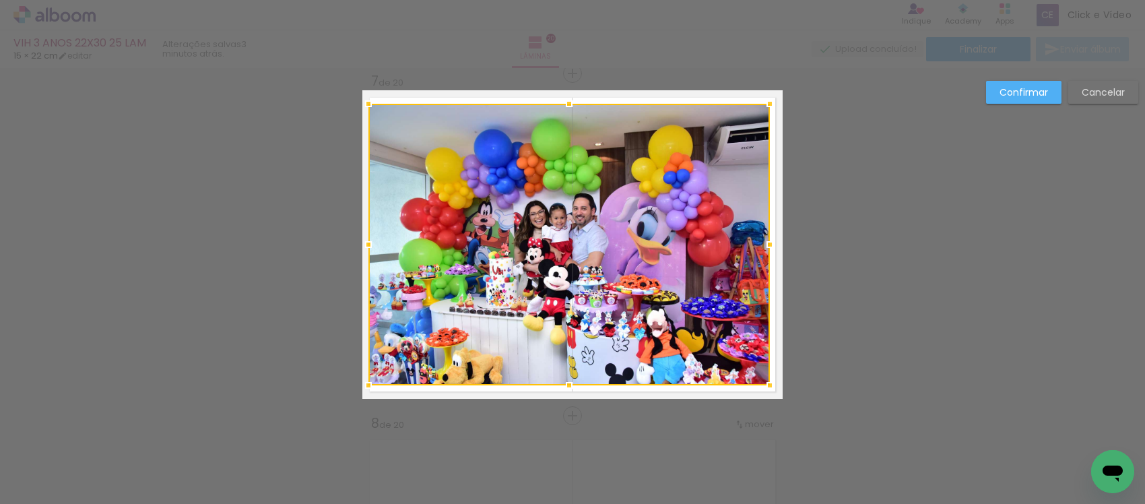
drag, startPoint x: 772, startPoint y: 240, endPoint x: 755, endPoint y: 250, distance: 19.9
click at [756, 250] on div at bounding box center [769, 244] width 27 height 27
click at [658, 230] on div at bounding box center [568, 244] width 401 height 281
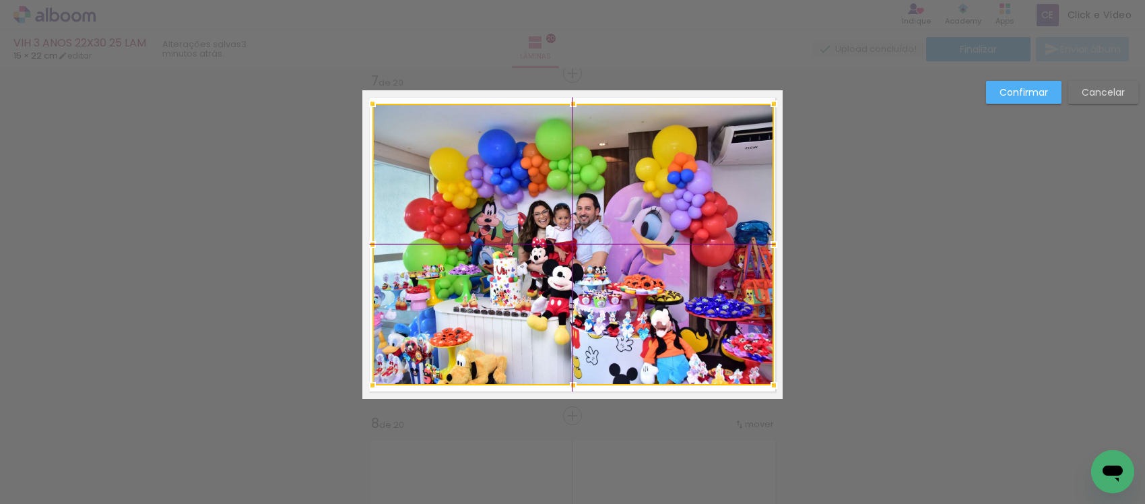
drag, startPoint x: 546, startPoint y: 246, endPoint x: 557, endPoint y: 257, distance: 14.8
click at [557, 257] on div at bounding box center [572, 244] width 401 height 281
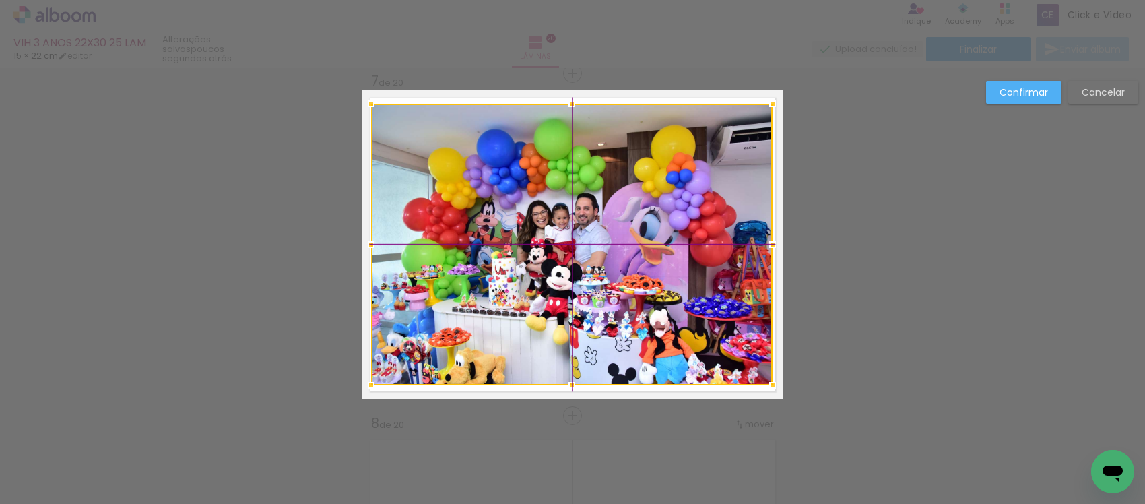
drag, startPoint x: 595, startPoint y: 263, endPoint x: 599, endPoint y: 269, distance: 7.7
click at [599, 269] on div at bounding box center [571, 244] width 401 height 281
click at [0, 0] on slot "Confirmar" at bounding box center [0, 0] width 0 height 0
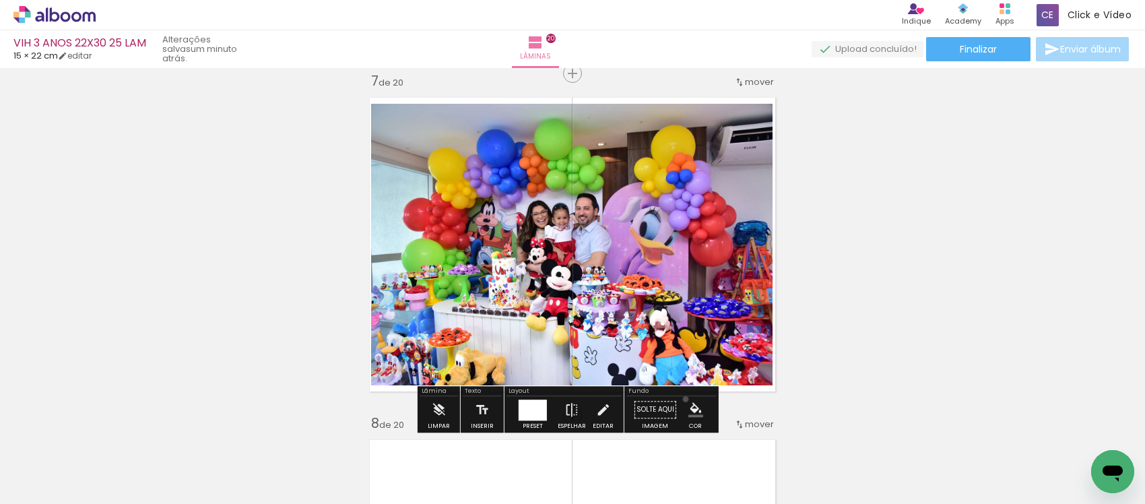
click at [683, 399] on paper-menu-button "#ffebee #ffcdd2 #ef9a9a #e57373 #ef5350 #f44336 #e53935 #d32f2f #c62828 #b71c1c…" at bounding box center [696, 410] width 26 height 26
click at [688, 411] on iron-icon "color picker" at bounding box center [695, 409] width 15 height 15
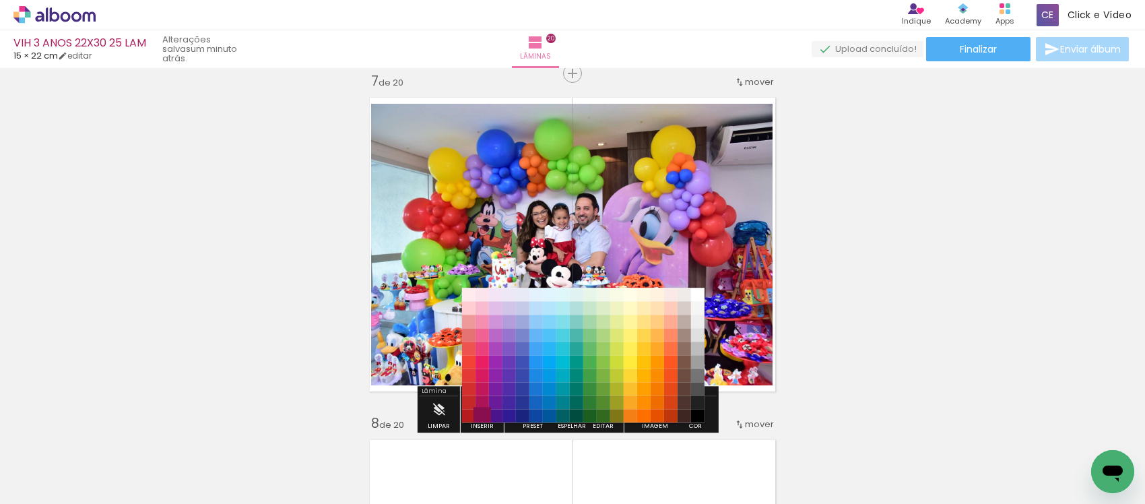
click at [481, 413] on paper-item "#880e4f" at bounding box center [481, 415] width 13 height 13
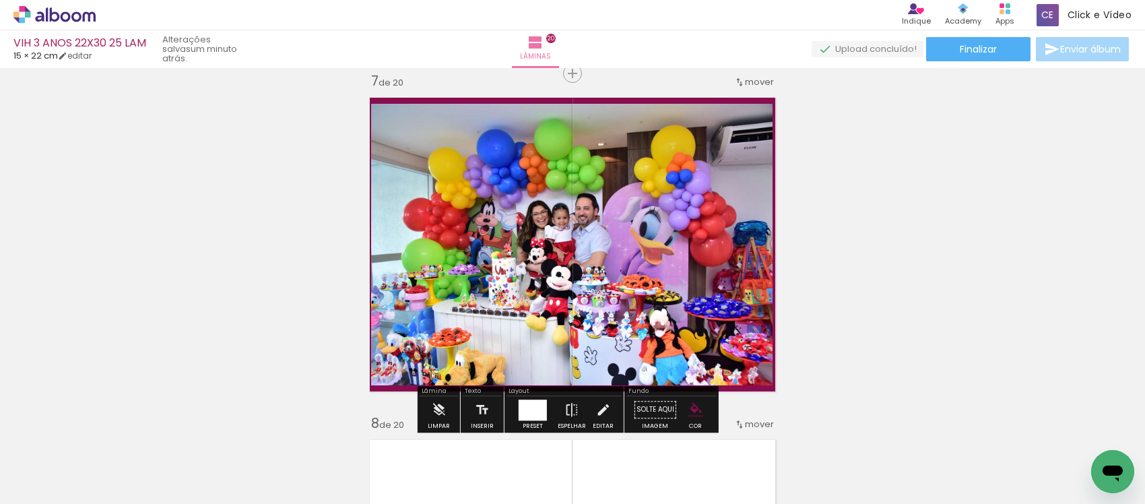
click at [691, 408] on iron-icon "color picker" at bounding box center [695, 409] width 15 height 15
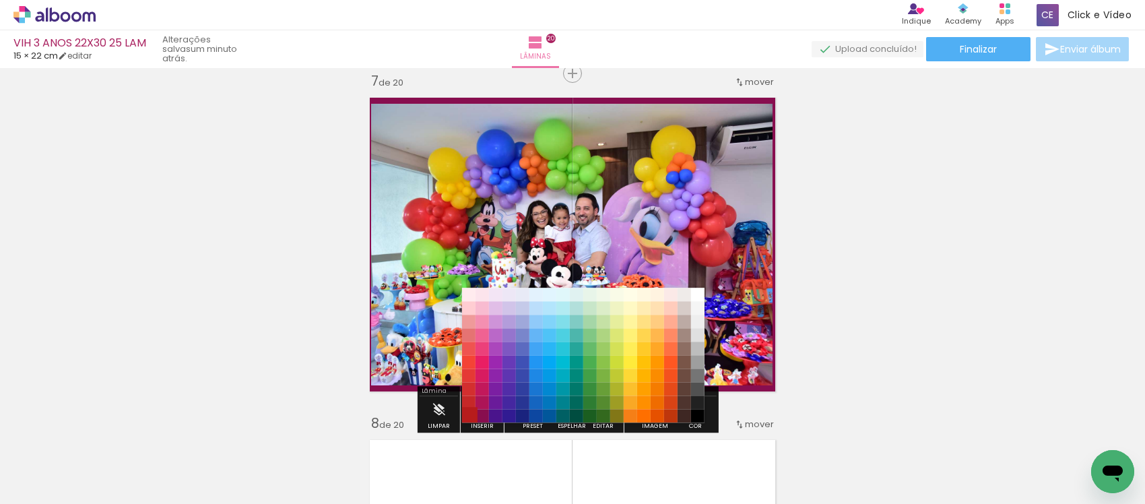
click at [466, 411] on paper-item "#b71c1c" at bounding box center [467, 415] width 13 height 13
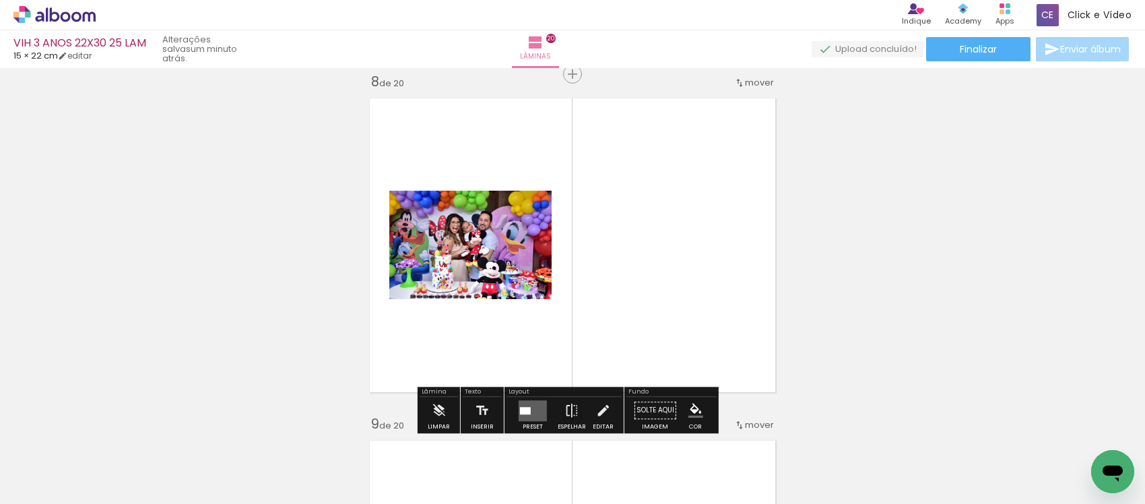
scroll to position [2490, 0]
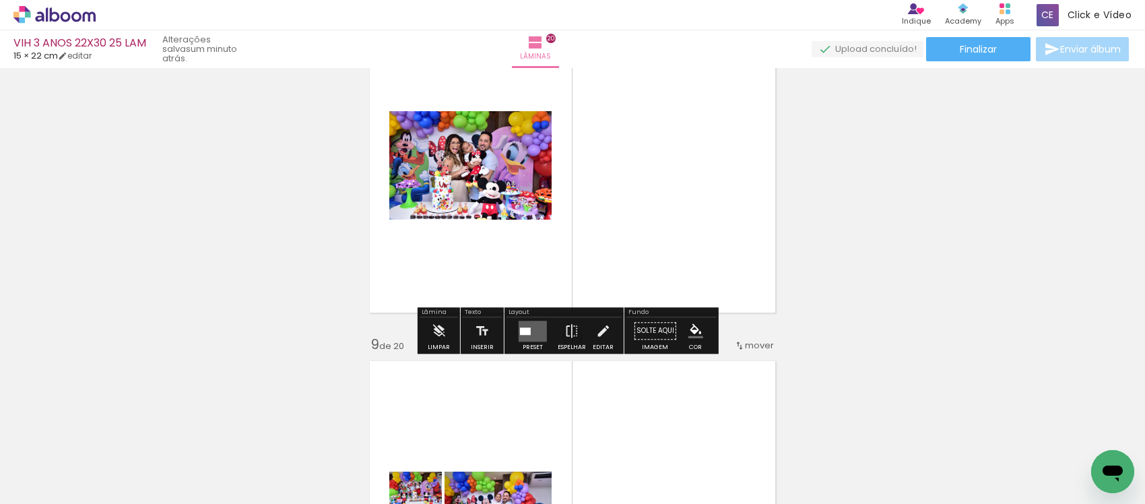
click at [532, 337] on quentale-layouter at bounding box center [532, 330] width 28 height 21
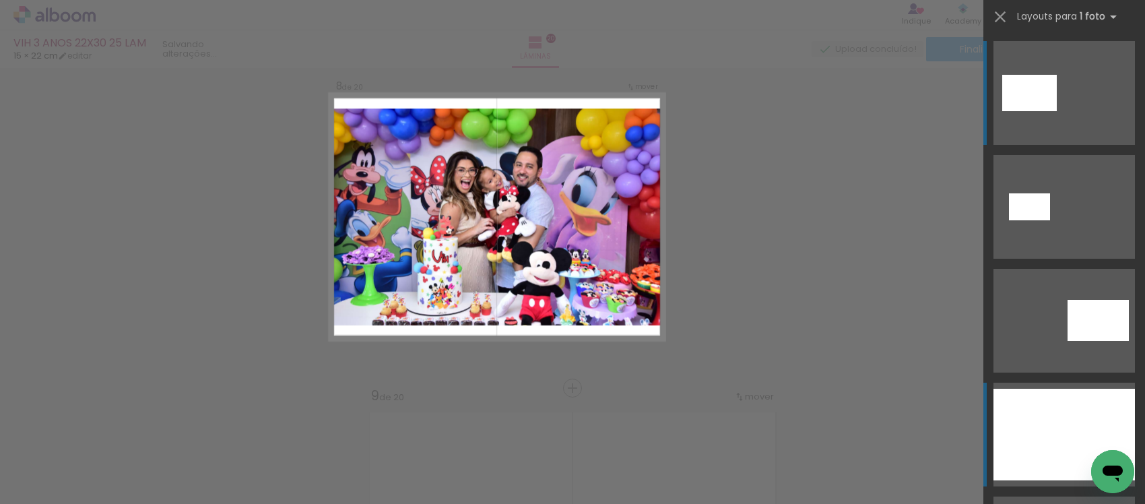
scroll to position [2411, 0]
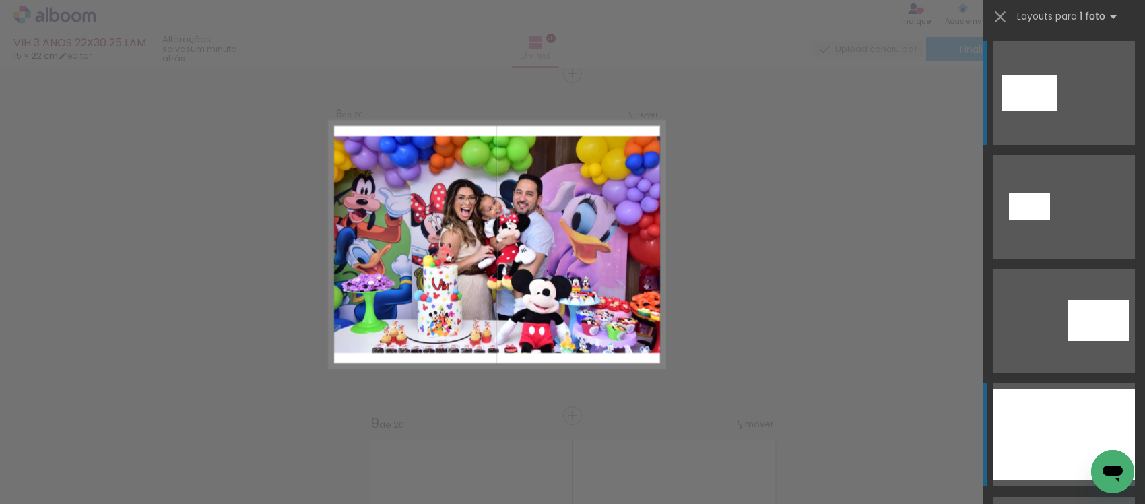
click at [1031, 415] on div at bounding box center [1063, 434] width 141 height 92
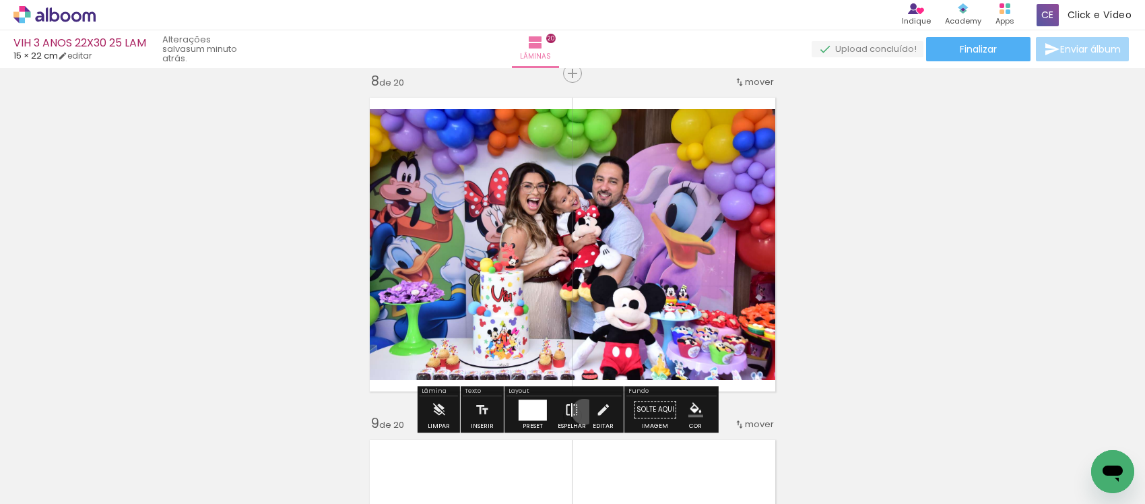
click at [581, 411] on paper-button "Espelhar" at bounding box center [571, 413] width 35 height 34
click at [600, 405] on iron-icon at bounding box center [602, 409] width 15 height 27
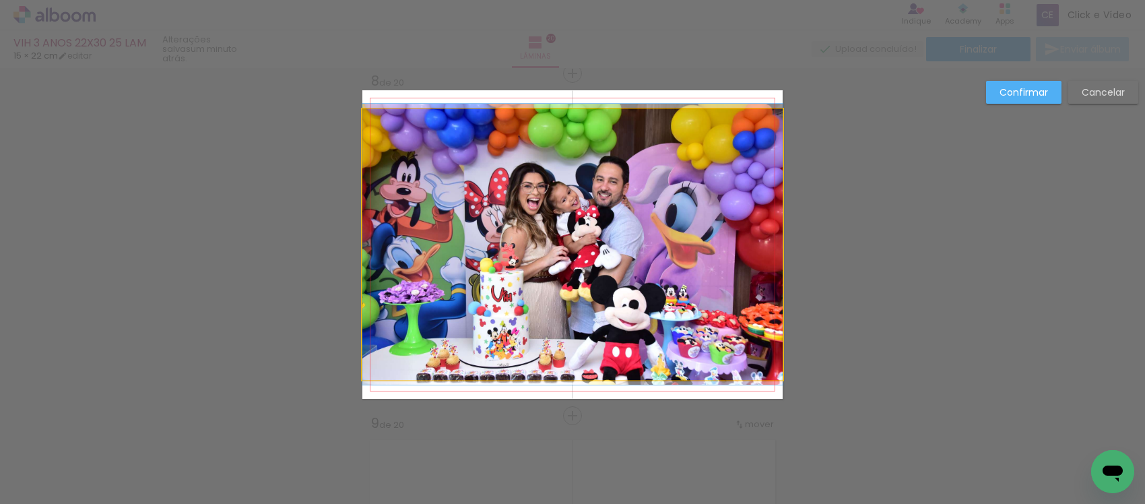
click at [605, 310] on quentale-photo at bounding box center [572, 244] width 420 height 271
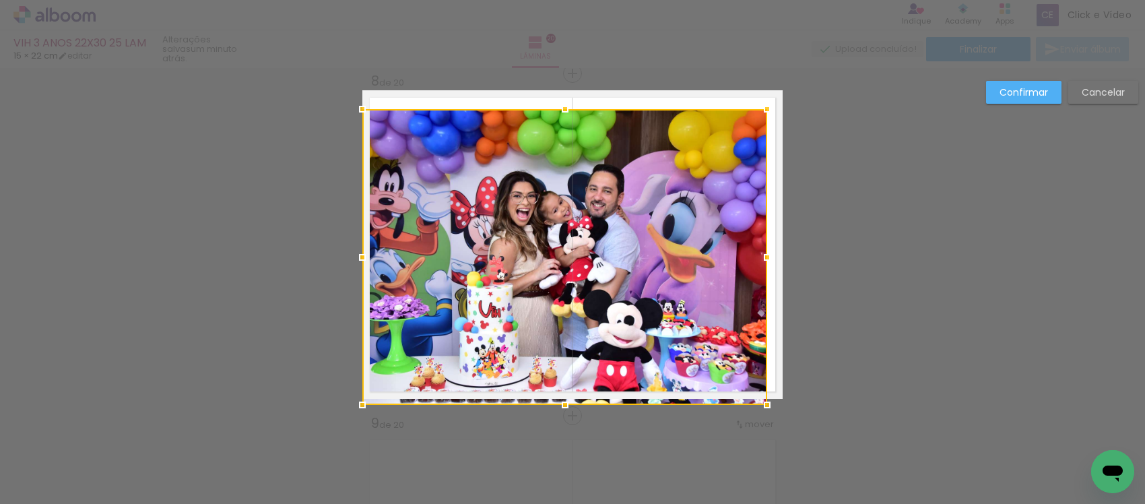
drag, startPoint x: 775, startPoint y: 379, endPoint x: 755, endPoint y: 394, distance: 25.0
click at [755, 394] on div at bounding box center [766, 404] width 27 height 27
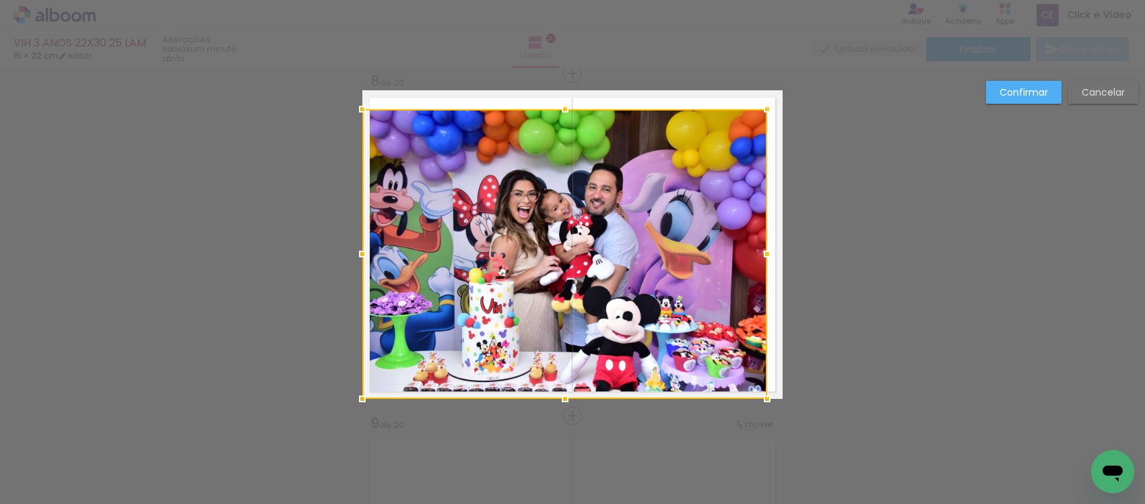
click at [650, 227] on div at bounding box center [564, 254] width 405 height 290
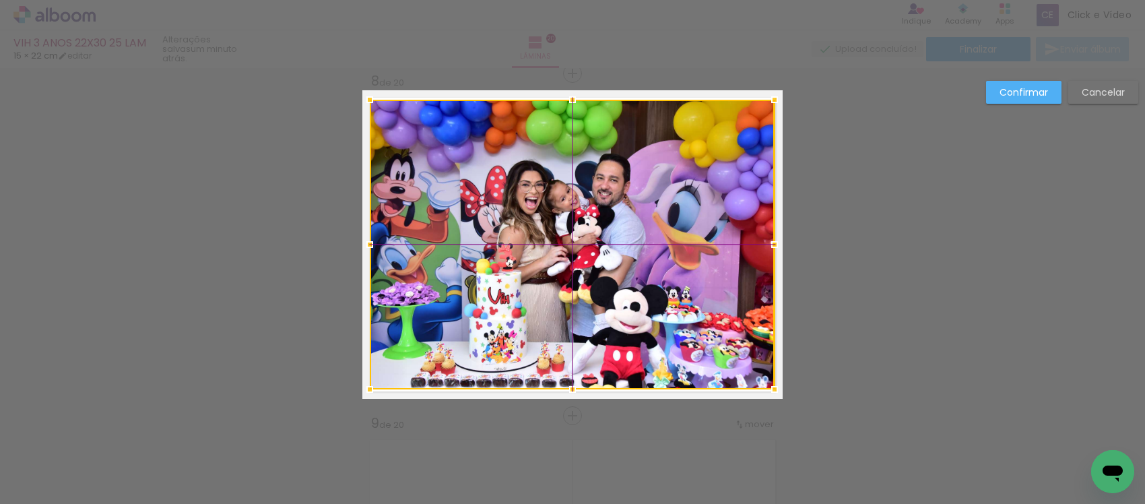
drag, startPoint x: 643, startPoint y: 310, endPoint x: 654, endPoint y: 298, distance: 16.2
click at [654, 298] on div at bounding box center [572, 245] width 405 height 290
click at [1052, 86] on paper-button "Confirmar" at bounding box center [1023, 92] width 75 height 23
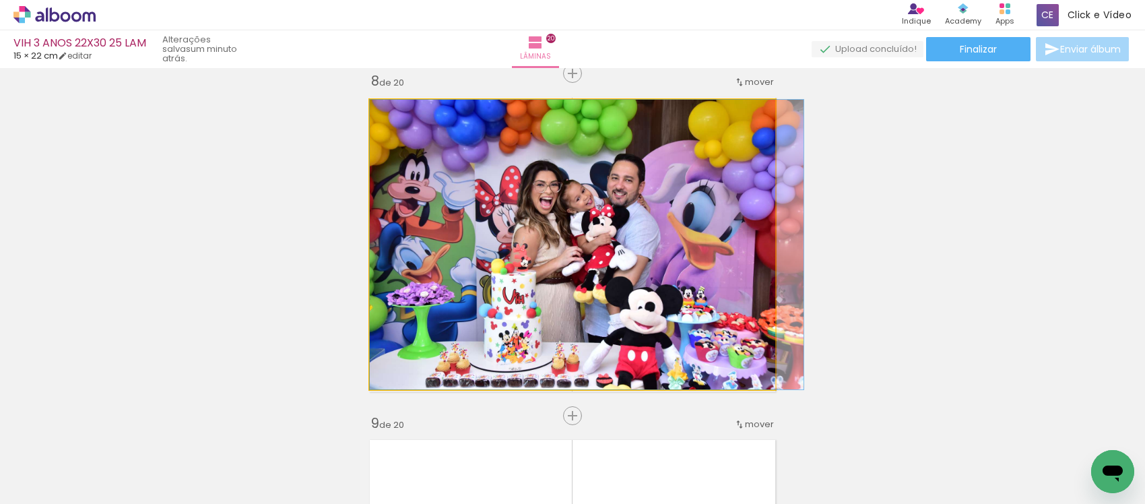
drag, startPoint x: 479, startPoint y: 259, endPoint x: 549, endPoint y: 259, distance: 70.0
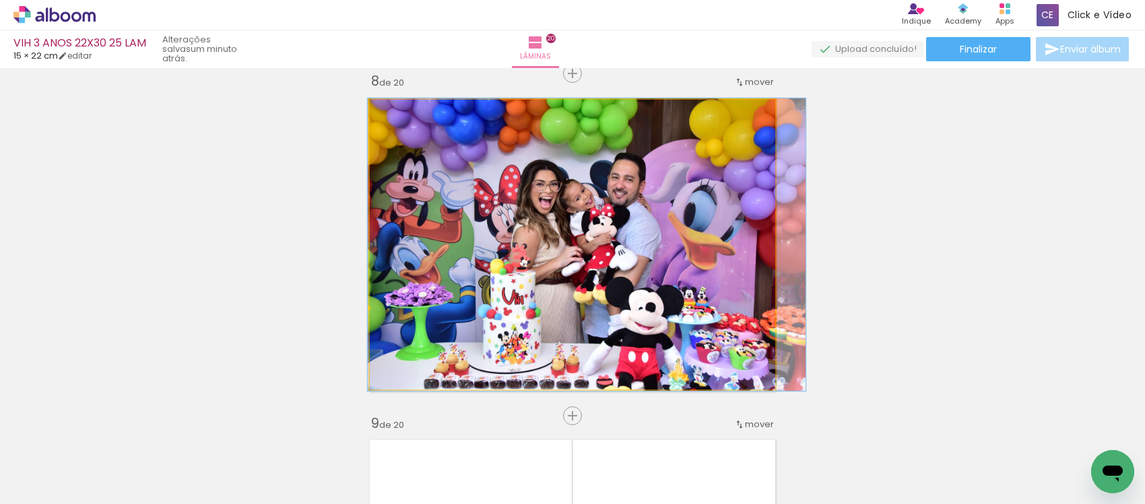
click at [398, 118] on div at bounding box center [402, 114] width 12 height 12
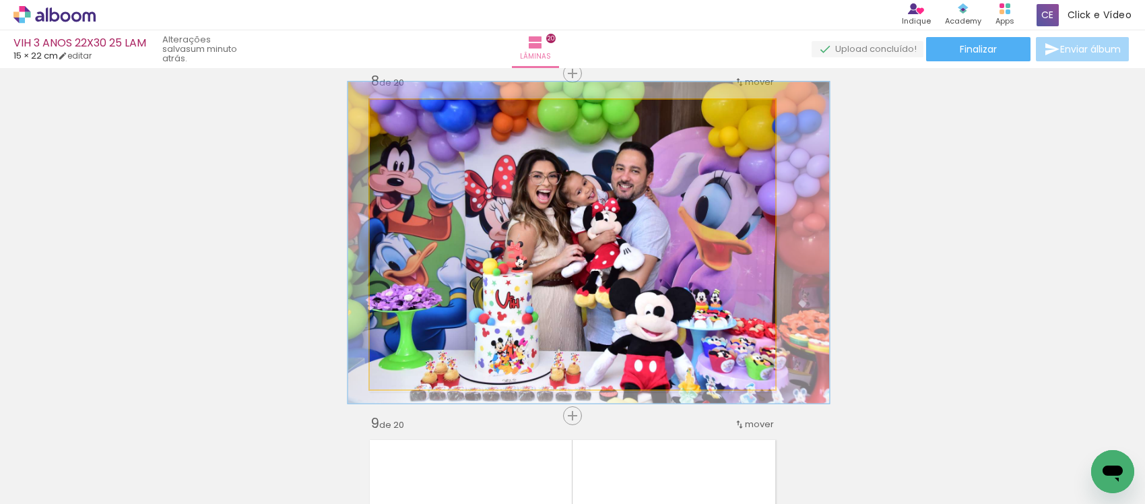
click at [399, 108] on div at bounding box center [408, 114] width 22 height 22
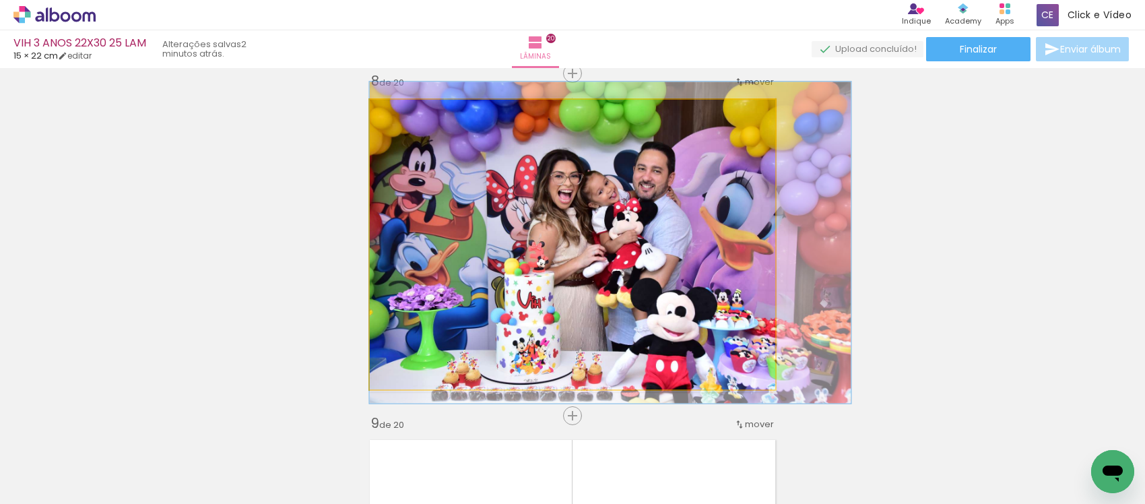
drag, startPoint x: 549, startPoint y: 303, endPoint x: 459, endPoint y: 169, distance: 161.2
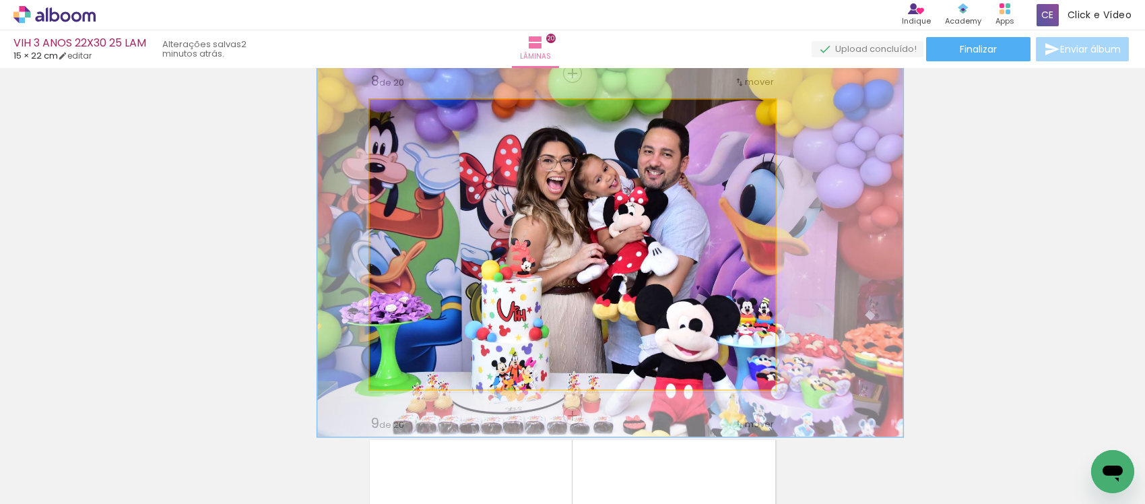
drag, startPoint x: 402, startPoint y: 114, endPoint x: 415, endPoint y: 129, distance: 19.1
type paper-slider "135"
click at [415, 129] on quentale-photo at bounding box center [572, 245] width 405 height 290
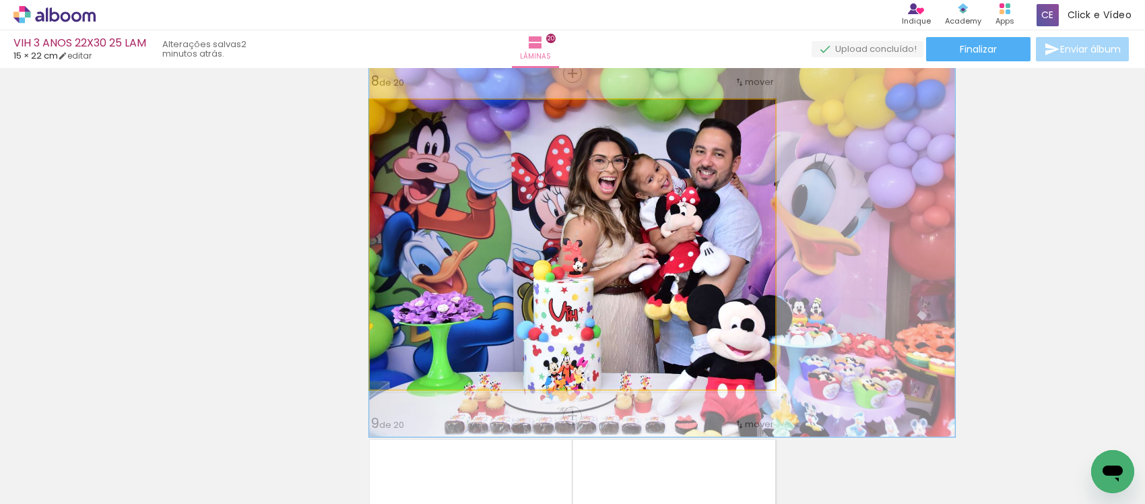
drag, startPoint x: 513, startPoint y: 313, endPoint x: 603, endPoint y: 313, distance: 90.2
drag, startPoint x: 614, startPoint y: 271, endPoint x: 625, endPoint y: 271, distance: 10.8
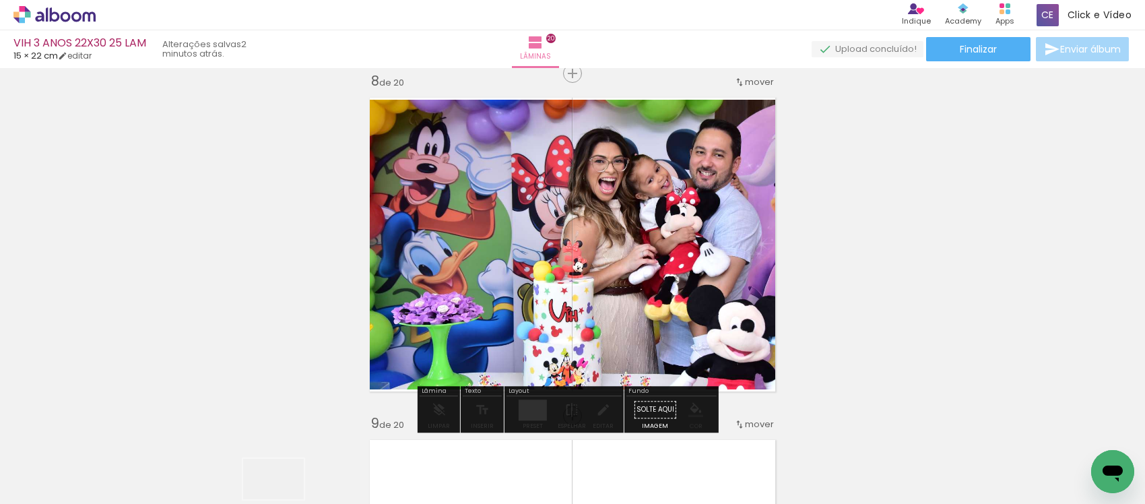
drag, startPoint x: 273, startPoint y: 489, endPoint x: 283, endPoint y: 499, distance: 14.3
click at [110, 499] on iron-horizontal-list at bounding box center [96, 461] width 27 height 84
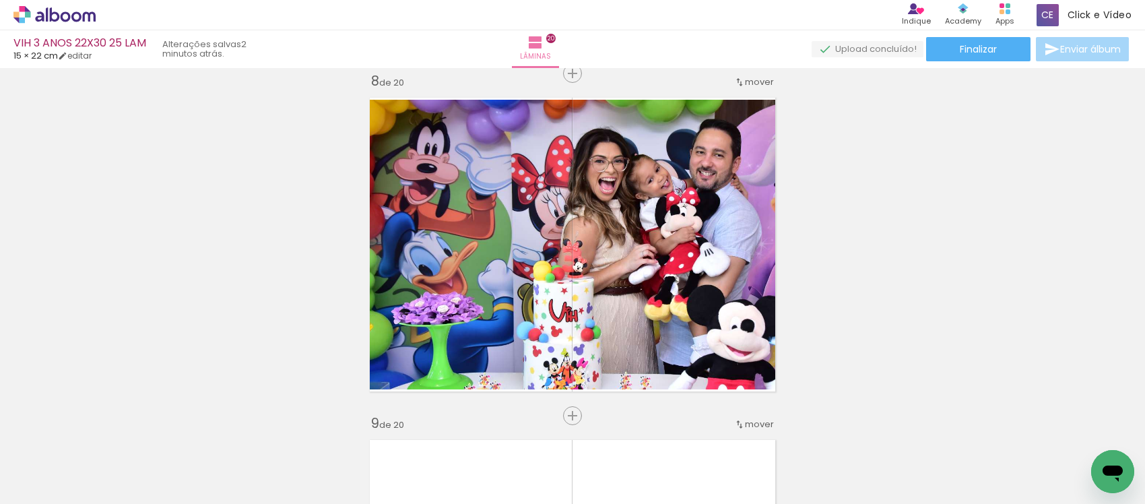
scroll to position [0, 3418]
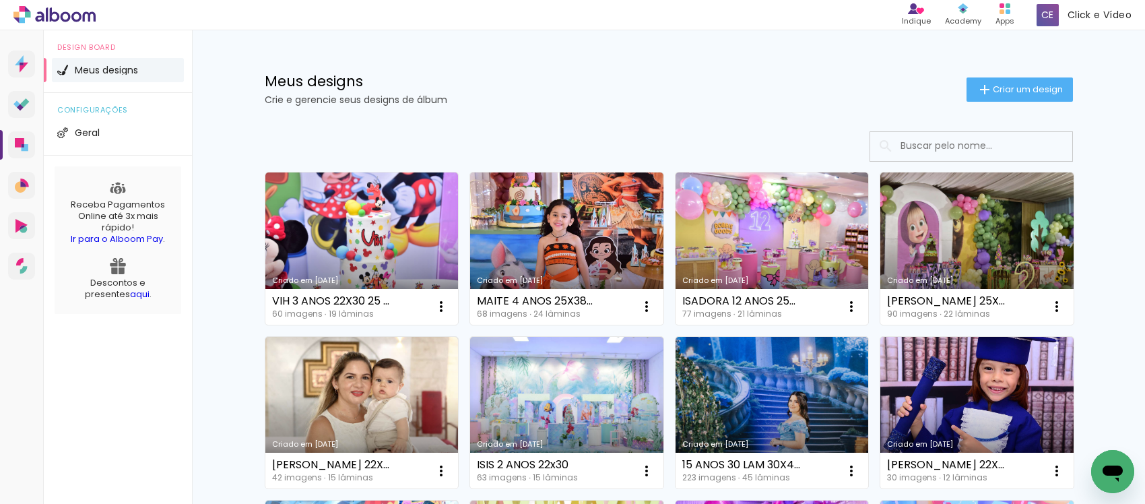
click at [357, 209] on link "Criado em [DATE]" at bounding box center [361, 248] width 193 height 152
